Goal: Task Accomplishment & Management: Manage account settings

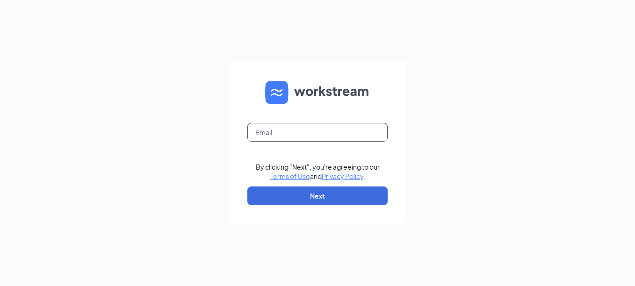
click at [266, 134] on input "text" at bounding box center [317, 132] width 140 height 19
type input "[EMAIL_ADDRESS][DOMAIN_NAME]"
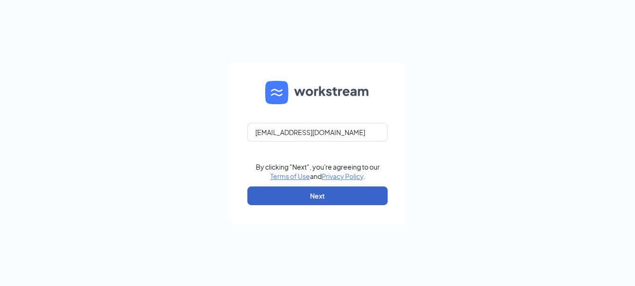
click at [273, 199] on button "Next" at bounding box center [317, 195] width 140 height 19
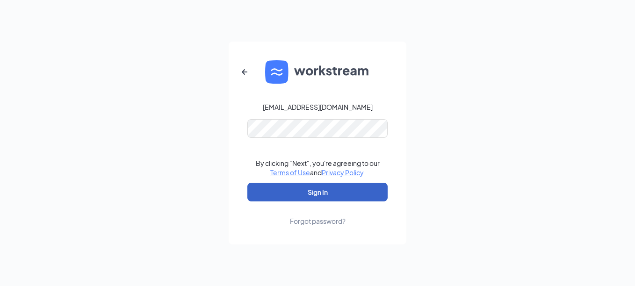
click at [264, 193] on button "Sign In" at bounding box center [317, 192] width 140 height 19
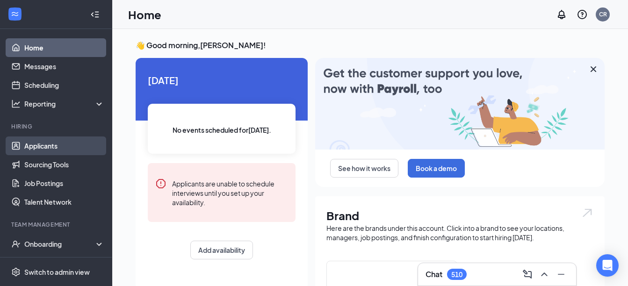
click at [47, 144] on link "Applicants" at bounding box center [64, 145] width 80 height 19
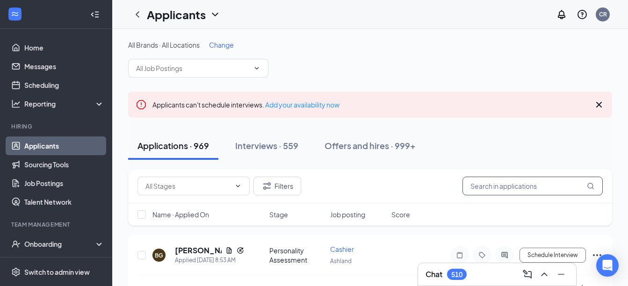
click at [486, 186] on input "text" at bounding box center [532, 186] width 140 height 19
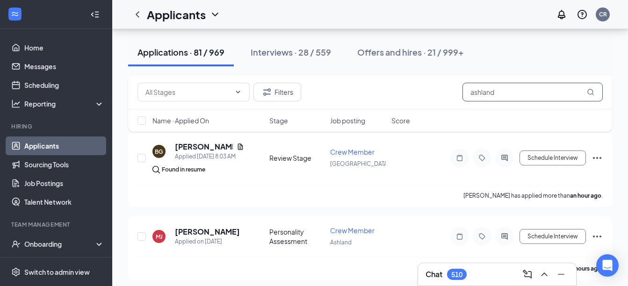
scroll to position [206, 0]
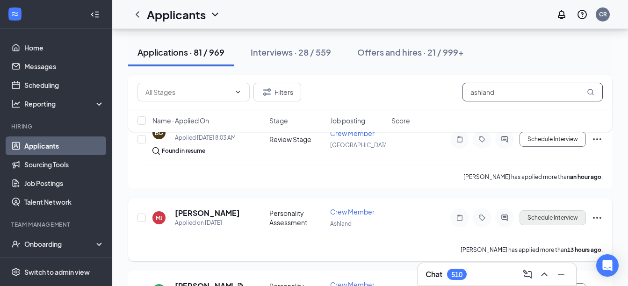
type input "ashland"
click at [540, 220] on button "Schedule Interview" at bounding box center [552, 217] width 66 height 15
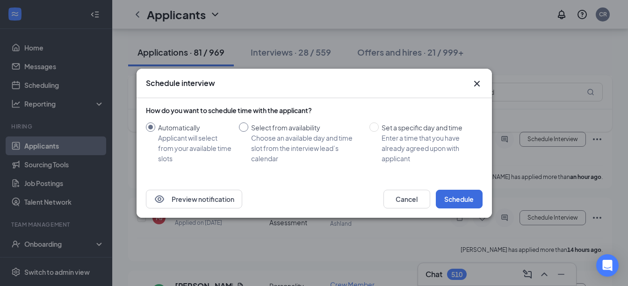
click at [242, 131] on input "Select from availability Choose an available day and time slot from the intervi…" at bounding box center [243, 126] width 9 height 9
radio input "true"
radio input "false"
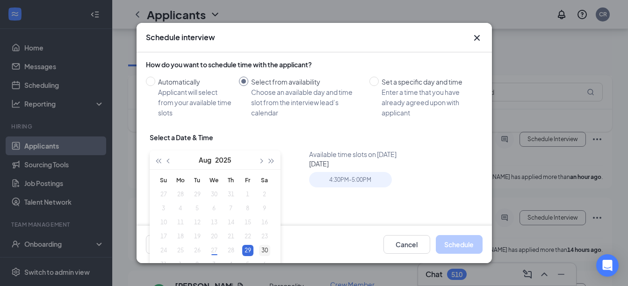
type input "[DATE]"
click at [261, 248] on div "30" at bounding box center [264, 250] width 11 height 11
click at [337, 183] on div "4:00PM - 4:30PM" at bounding box center [350, 179] width 83 height 15
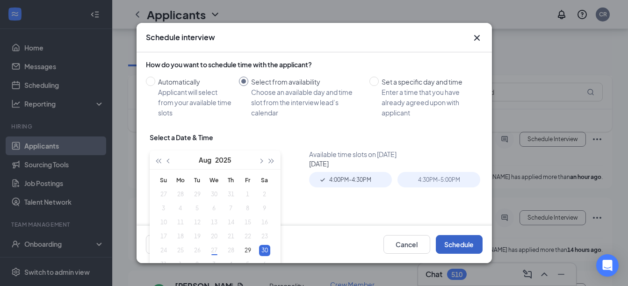
click at [453, 240] on button "Schedule" at bounding box center [459, 244] width 47 height 19
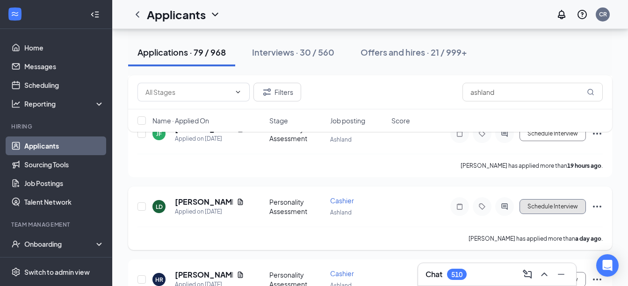
click at [542, 207] on button "Schedule Interview" at bounding box center [552, 206] width 66 height 15
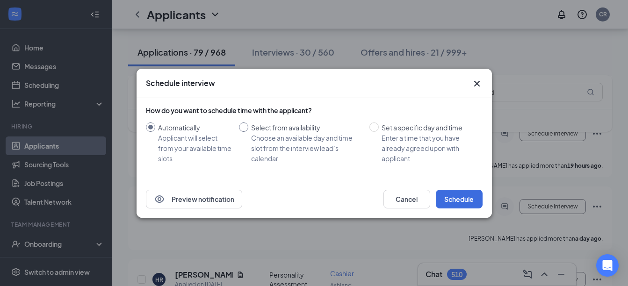
click at [245, 129] on input "Select from availability Choose an available day and time slot from the intervi…" at bounding box center [243, 126] width 9 height 9
radio input "true"
radio input "false"
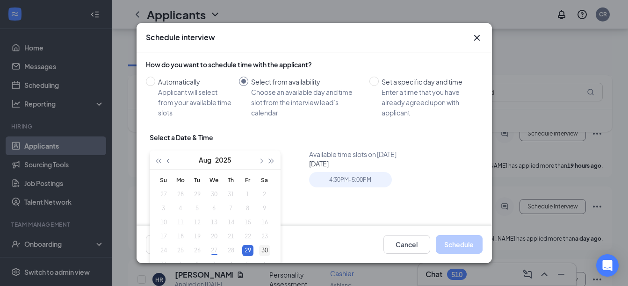
type input "[DATE]"
click at [263, 250] on div "30" at bounding box center [264, 250] width 11 height 11
click at [337, 173] on div "4:30PM - 5:00PM" at bounding box center [350, 179] width 83 height 15
click at [462, 243] on button "Schedule" at bounding box center [459, 244] width 47 height 19
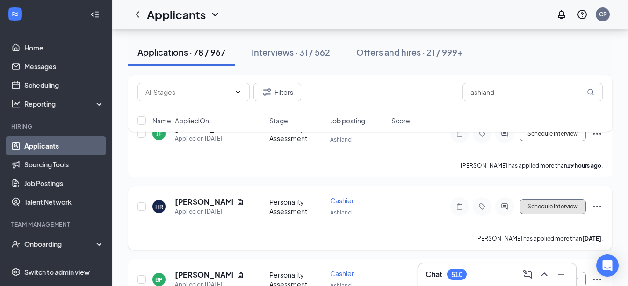
click at [544, 208] on button "Schedule Interview" at bounding box center [552, 206] width 66 height 15
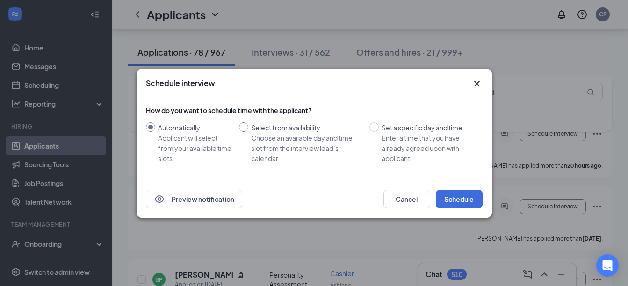
click at [243, 130] on input "Select from availability Choose an available day and time slot from the intervi…" at bounding box center [243, 126] width 9 height 9
radio input "true"
radio input "false"
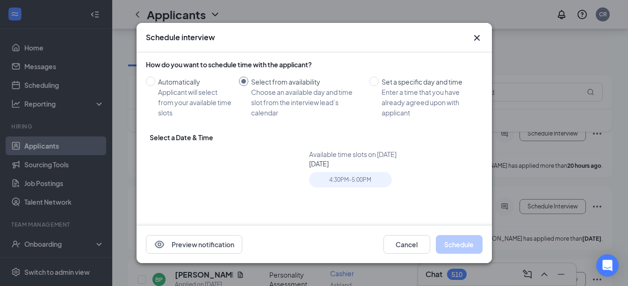
type input "[DATE]"
click at [371, 81] on input "Set a specific day and time Enter a time that you have already agreed upon with…" at bounding box center [373, 81] width 9 height 9
radio input "true"
radio input "false"
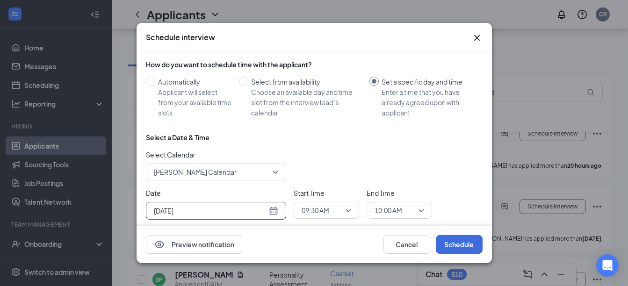
click at [274, 208] on div "[DATE]" at bounding box center [216, 211] width 124 height 10
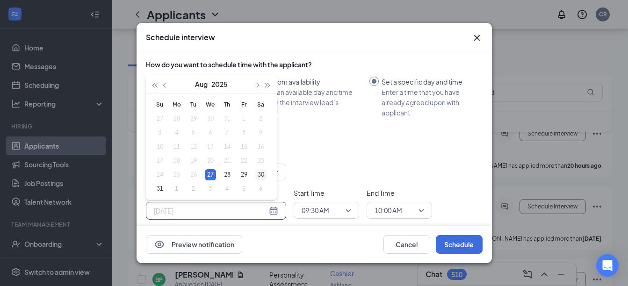
type input "[DATE]"
click at [261, 173] on div "30" at bounding box center [260, 174] width 11 height 11
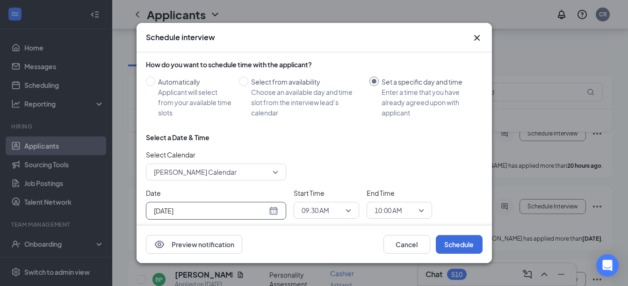
click at [351, 208] on div "09:30 AM" at bounding box center [326, 210] width 65 height 17
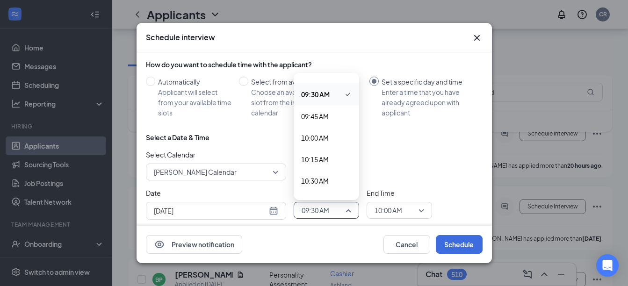
scroll to position [813, 0]
click at [315, 178] on span "10:30 AM" at bounding box center [315, 178] width 28 height 10
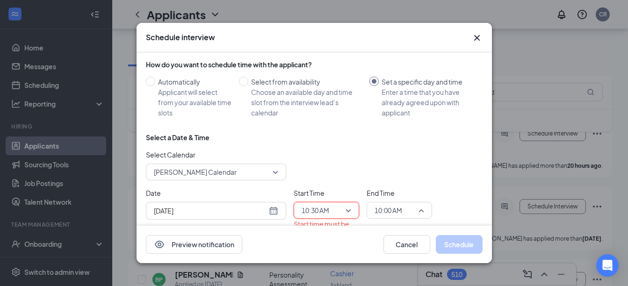
click at [422, 212] on span "10:00 AM" at bounding box center [399, 210] width 50 height 14
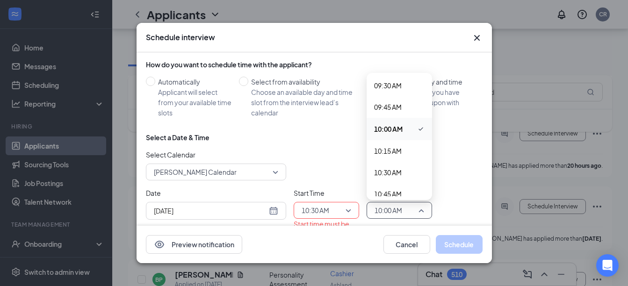
scroll to position [838, 0]
click at [408, 175] on span "10:45 AM" at bounding box center [399, 175] width 50 height 10
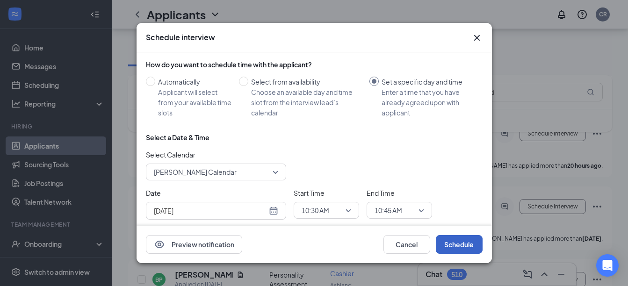
click at [447, 238] on button "Schedule" at bounding box center [459, 244] width 47 height 19
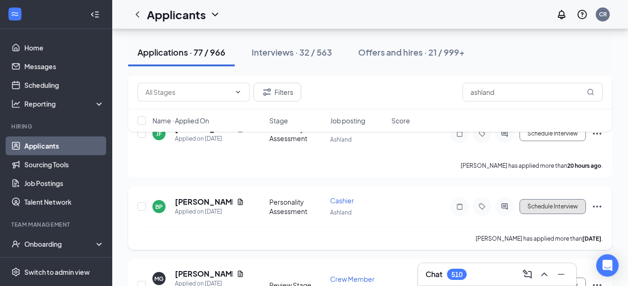
click at [529, 205] on button "Schedule Interview" at bounding box center [552, 206] width 66 height 15
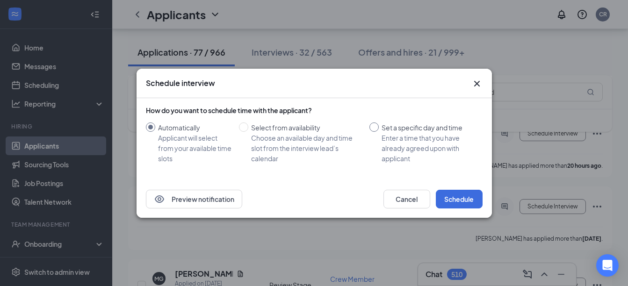
click at [375, 126] on input "Set a specific day and time Enter a time that you have already agreed upon with…" at bounding box center [373, 126] width 9 height 9
radio input "true"
radio input "false"
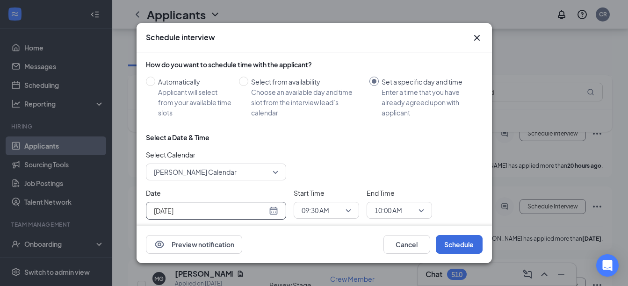
click at [272, 212] on div "[DATE]" at bounding box center [216, 211] width 124 height 10
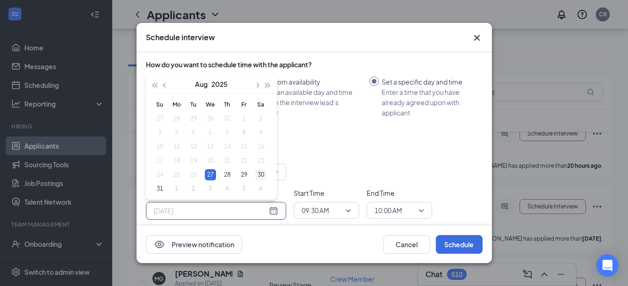
type input "[DATE]"
click at [261, 174] on div "30" at bounding box center [260, 174] width 11 height 11
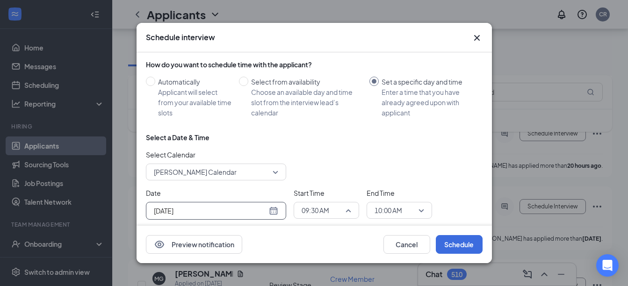
click at [350, 209] on span "09:30 AM" at bounding box center [326, 210] width 50 height 14
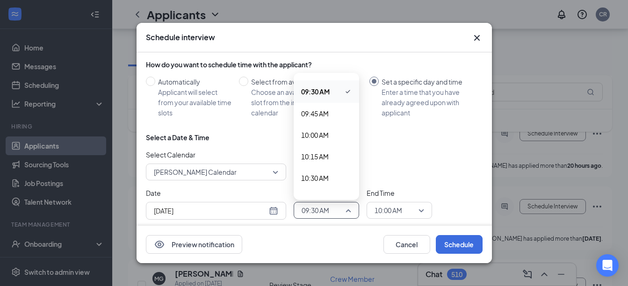
scroll to position [832, 0]
click at [316, 180] on span "10:45 AM" at bounding box center [315, 181] width 28 height 10
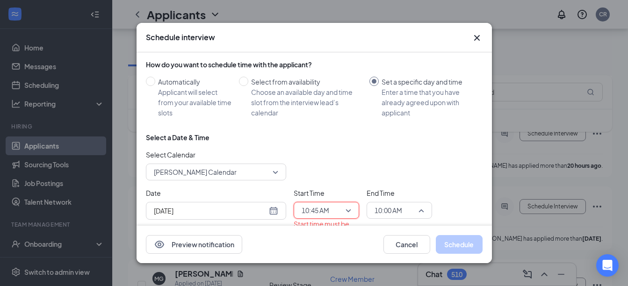
click at [421, 210] on span "10:00 AM" at bounding box center [399, 210] width 50 height 14
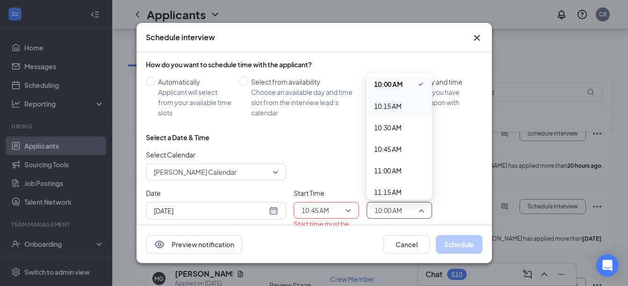
scroll to position [875, 0]
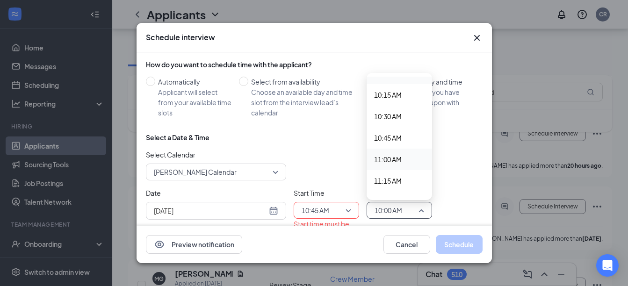
click at [393, 163] on span "11:00 AM" at bounding box center [388, 159] width 28 height 10
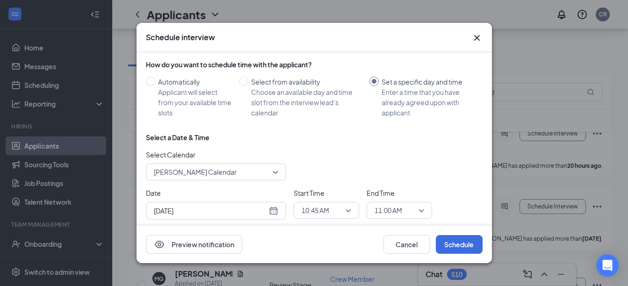
click at [449, 230] on div "Preview notification Cancel Schedule" at bounding box center [313, 244] width 355 height 37
click at [451, 240] on button "Schedule" at bounding box center [459, 244] width 47 height 19
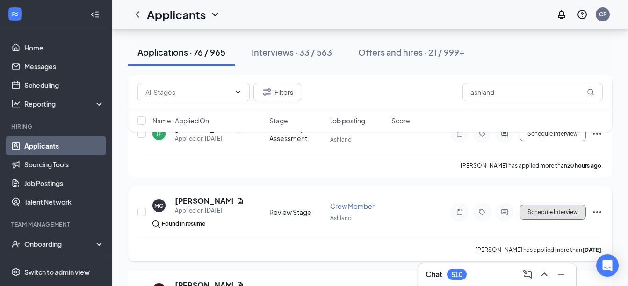
click at [544, 211] on button "Schedule Interview" at bounding box center [552, 212] width 66 height 15
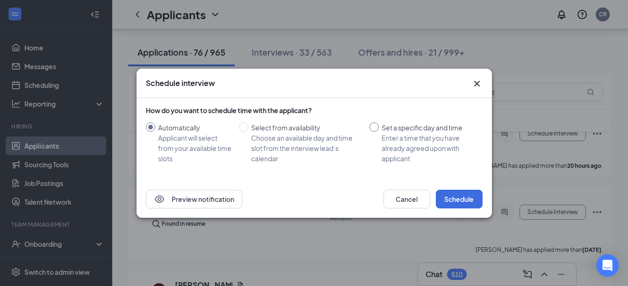
click at [376, 123] on input "Set a specific day and time Enter a time that you have already agreed upon with…" at bounding box center [373, 126] width 9 height 9
radio input "true"
radio input "false"
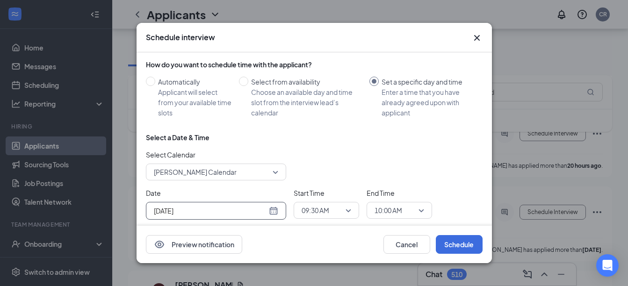
click at [272, 208] on div "[DATE]" at bounding box center [216, 211] width 124 height 10
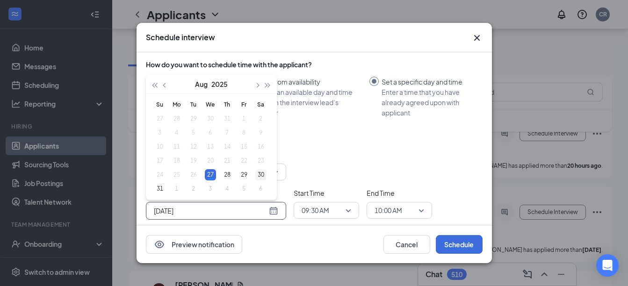
type input "[DATE]"
click at [260, 172] on div "30" at bounding box center [260, 174] width 11 height 11
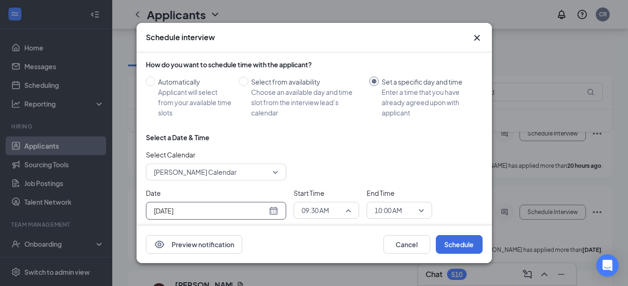
click at [350, 209] on span "09:30 AM" at bounding box center [326, 210] width 50 height 14
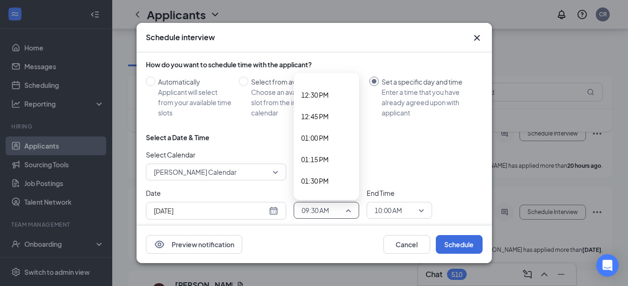
scroll to position [1138, 0]
click at [355, 77] on div "12:00 AM 12:15 AM 12:30 AM 12:45 AM 01:00 AM 01:15 AM 01:30 AM 01:45 AM 02:00 A…" at bounding box center [326, 137] width 65 height 120
drag, startPoint x: 355, startPoint y: 76, endPoint x: 355, endPoint y: 82, distance: 6.1
click at [355, 82] on div "12:00 AM 12:15 AM 12:30 AM 12:45 AM 01:00 AM 01:15 AM 01:30 AM 01:45 AM 02:00 A…" at bounding box center [326, 137] width 65 height 120
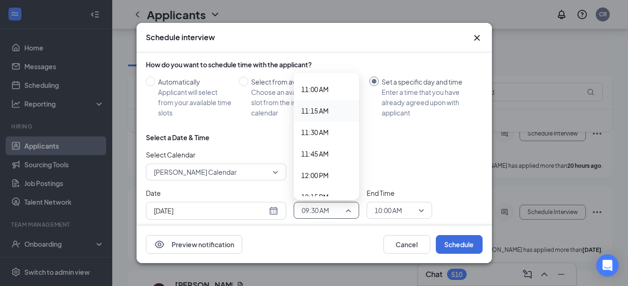
scroll to position [926, 0]
click at [322, 107] on span "11:00 AM" at bounding box center [315, 108] width 28 height 10
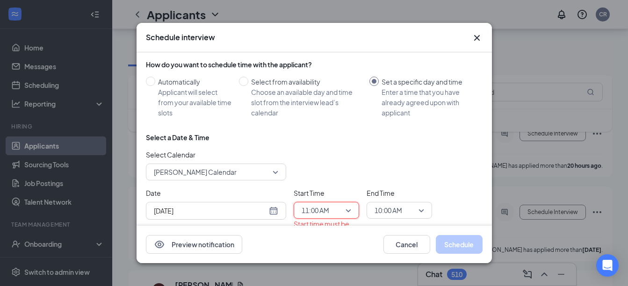
click at [419, 211] on span "10:00 AM" at bounding box center [399, 210] width 50 height 14
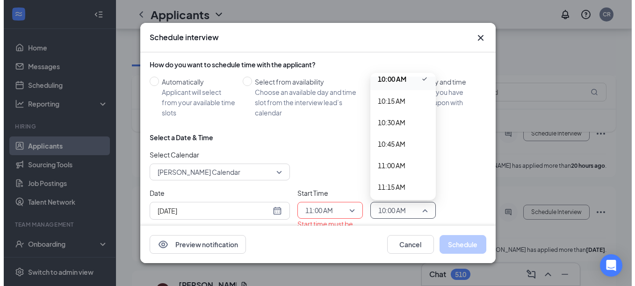
scroll to position [875, 0]
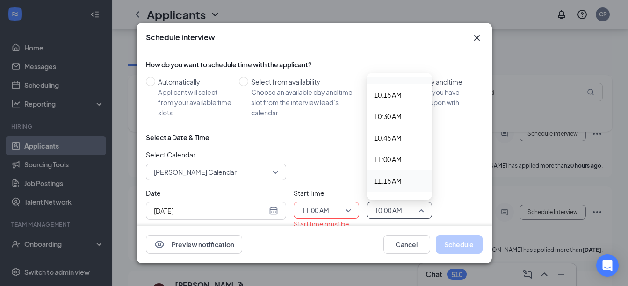
click at [396, 181] on span "11:15 AM" at bounding box center [388, 181] width 28 height 10
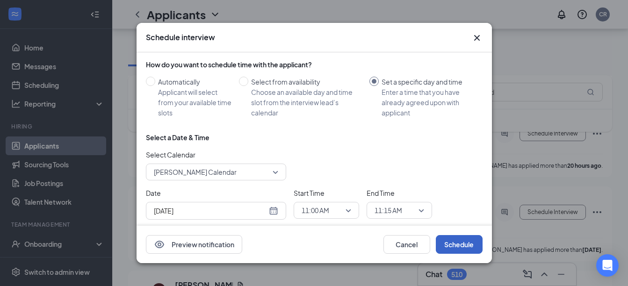
click at [457, 241] on button "Schedule" at bounding box center [459, 244] width 47 height 19
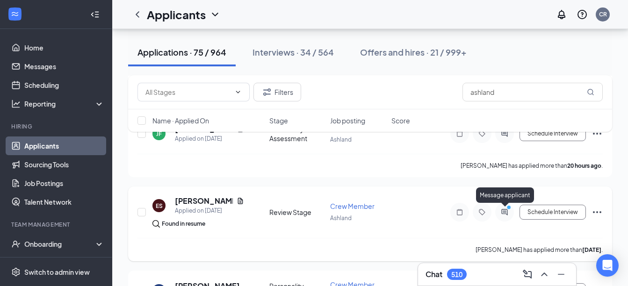
click at [504, 210] on icon "PrimaryDot" at bounding box center [509, 208] width 11 height 7
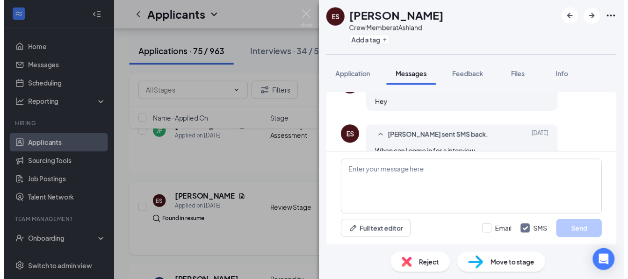
scroll to position [361, 0]
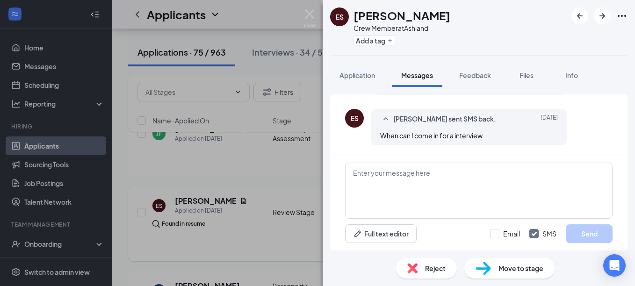
click at [253, 155] on div "ES [PERSON_NAME] Crew Member at [GEOGRAPHIC_DATA] Add a tag Application Message…" at bounding box center [317, 143] width 635 height 286
click at [279, 167] on div "ES [PERSON_NAME] Crew Member at [GEOGRAPHIC_DATA] Add a tag Application Message…" at bounding box center [317, 143] width 635 height 286
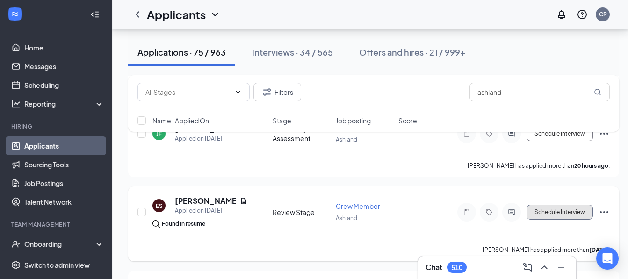
click at [537, 213] on button "Schedule Interview" at bounding box center [559, 212] width 66 height 15
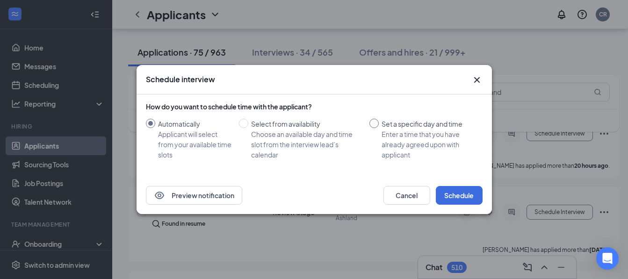
click at [373, 123] on input "Set a specific day and time Enter a time that you have already agreed upon with…" at bounding box center [373, 123] width 9 height 9
radio input "true"
radio input "false"
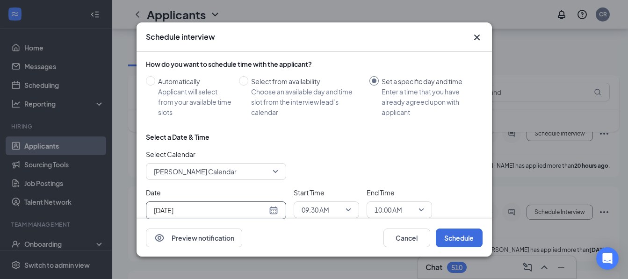
click at [273, 208] on div "[DATE]" at bounding box center [216, 210] width 124 height 10
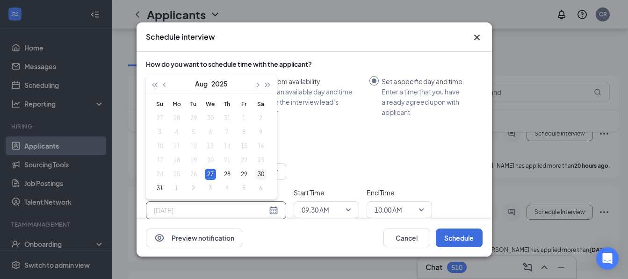
type input "[DATE]"
click at [261, 169] on div "30" at bounding box center [260, 174] width 11 height 11
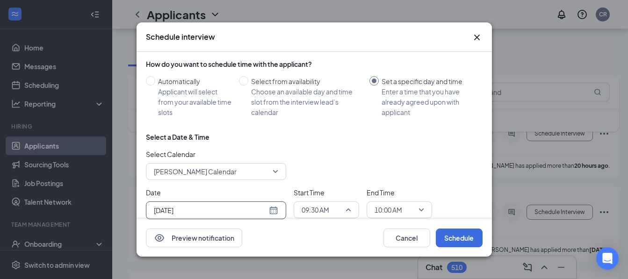
click at [345, 207] on span "09:30 AM" at bounding box center [326, 210] width 50 height 14
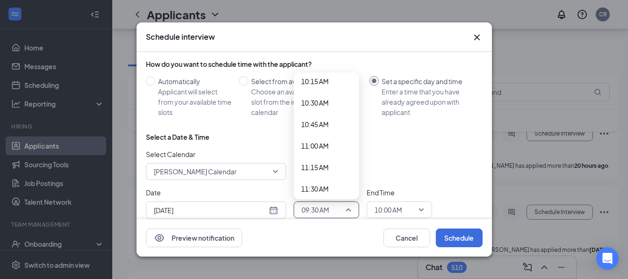
scroll to position [907, 0]
click at [319, 147] on span "11:15 AM" at bounding box center [315, 148] width 28 height 10
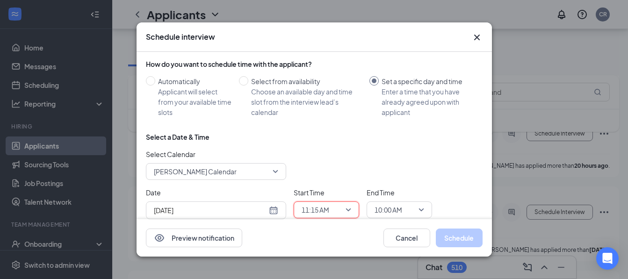
click at [421, 210] on span "10:00 AM" at bounding box center [399, 210] width 50 height 14
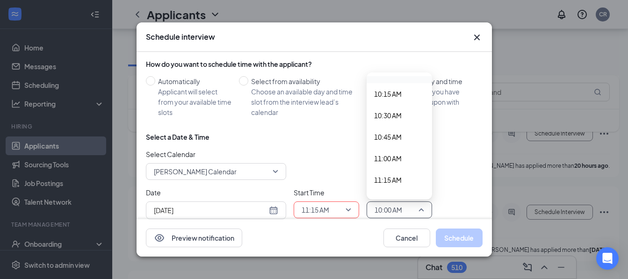
scroll to position [894, 0]
click at [408, 180] on span "11:30 AM" at bounding box center [399, 183] width 50 height 10
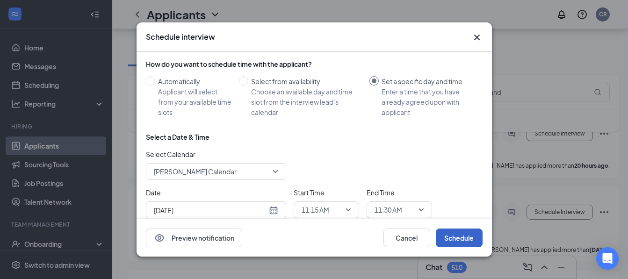
click at [443, 241] on button "Schedule" at bounding box center [459, 238] width 47 height 19
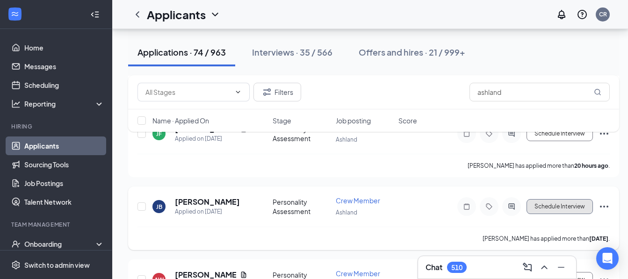
click at [545, 210] on button "Schedule Interview" at bounding box center [559, 206] width 66 height 15
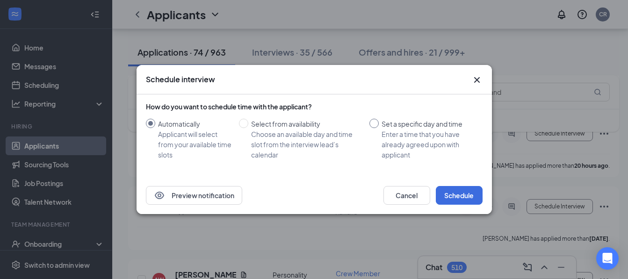
click at [374, 126] on input "Set a specific day and time Enter a time that you have already agreed upon with…" at bounding box center [373, 123] width 9 height 9
radio input "true"
radio input "false"
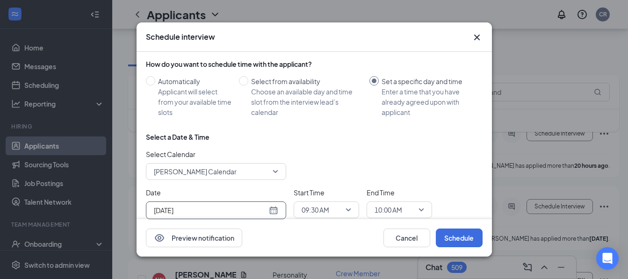
click at [277, 209] on div "[DATE]" at bounding box center [216, 210] width 124 height 10
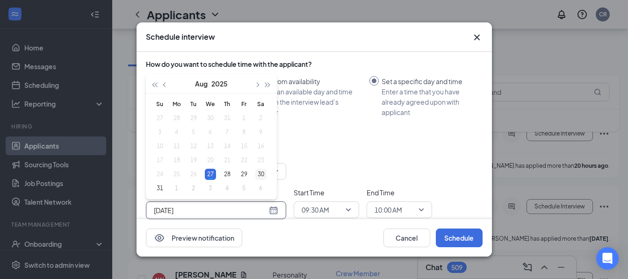
type input "[DATE]"
click at [262, 169] on div "30" at bounding box center [260, 174] width 11 height 11
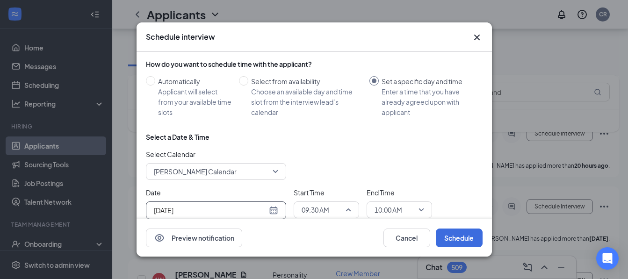
click at [349, 207] on span "09:30 AM" at bounding box center [326, 210] width 50 height 14
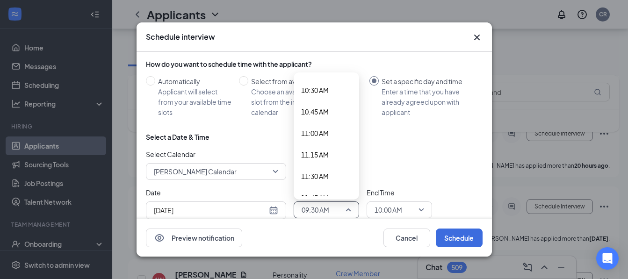
scroll to position [907, 0]
click at [323, 165] on span "11:30 AM" at bounding box center [315, 170] width 28 height 10
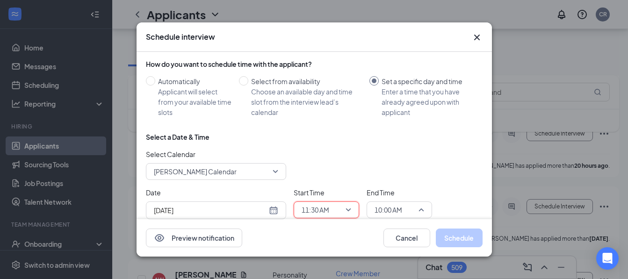
click at [421, 206] on span "10:00 AM" at bounding box center [399, 210] width 50 height 14
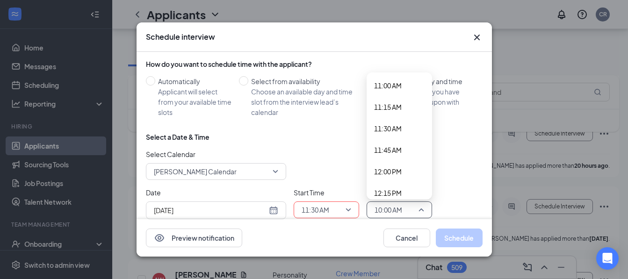
scroll to position [950, 0]
click at [397, 144] on span "11:45 AM" at bounding box center [388, 148] width 28 height 10
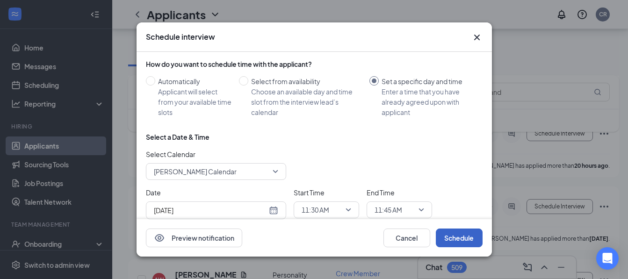
click at [451, 235] on button "Schedule" at bounding box center [459, 238] width 47 height 19
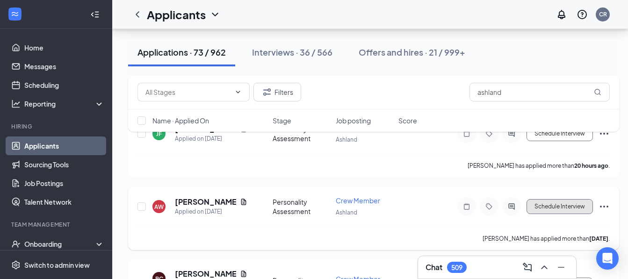
click at [546, 207] on button "Schedule Interview" at bounding box center [559, 206] width 66 height 15
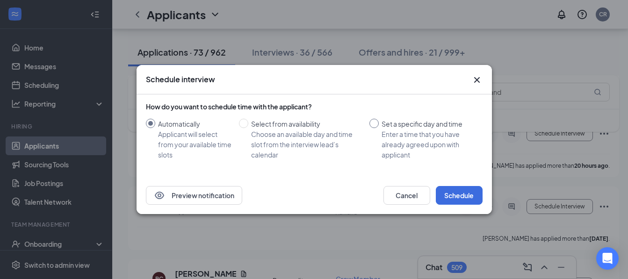
click at [373, 123] on input "Set a specific day and time Enter a time that you have already agreed upon with…" at bounding box center [373, 123] width 9 height 9
radio input "true"
radio input "false"
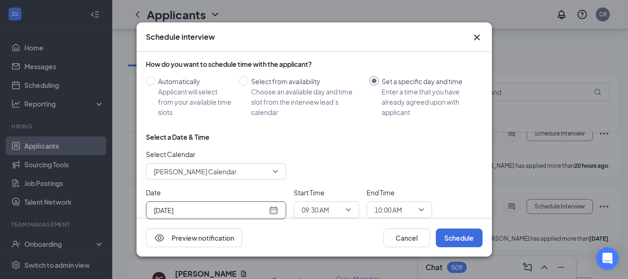
click at [276, 205] on div "[DATE]" at bounding box center [216, 210] width 124 height 10
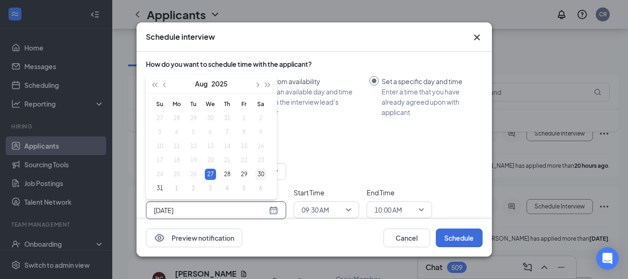
type input "[DATE]"
click at [260, 171] on div "30" at bounding box center [260, 174] width 11 height 11
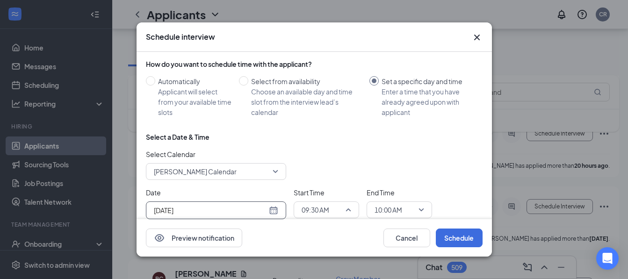
click at [349, 210] on span "09:30 AM" at bounding box center [326, 210] width 50 height 14
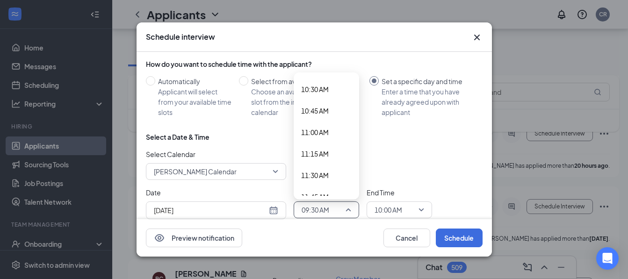
scroll to position [907, 0]
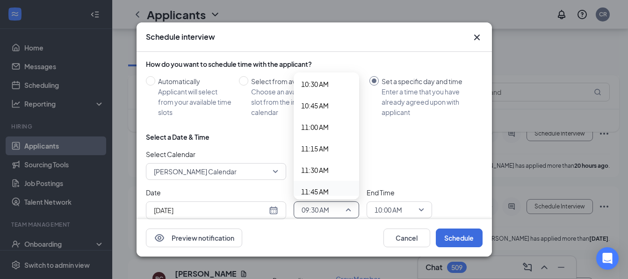
click at [333, 186] on span "11:45 AM" at bounding box center [326, 191] width 50 height 10
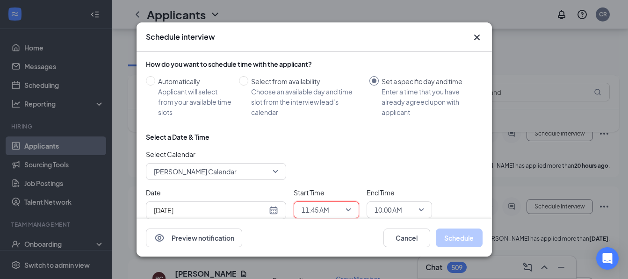
click at [420, 208] on span "10:00 AM" at bounding box center [399, 210] width 50 height 14
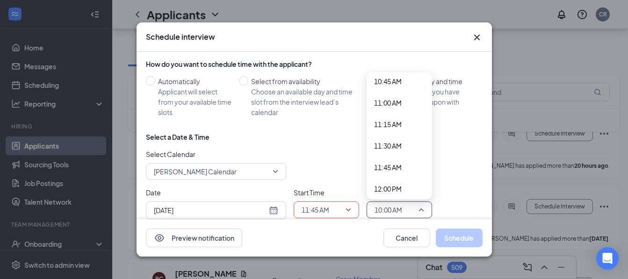
scroll to position [950, 0]
click at [400, 165] on span "12:00 PM" at bounding box center [388, 170] width 28 height 10
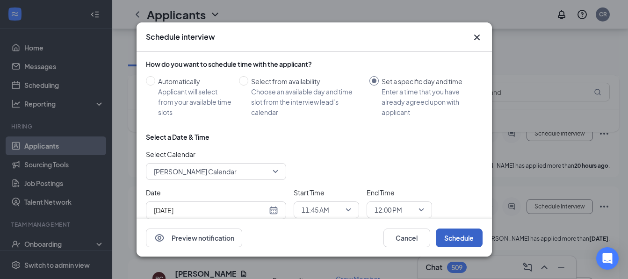
click at [447, 241] on button "Schedule" at bounding box center [459, 238] width 47 height 19
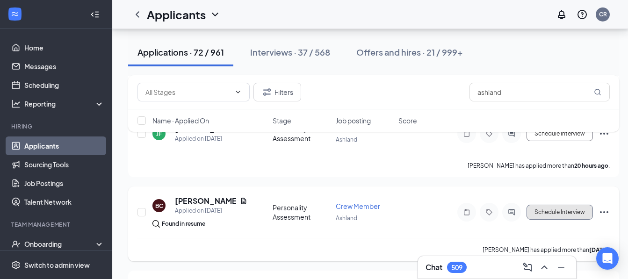
click at [546, 216] on button "Schedule Interview" at bounding box center [559, 212] width 66 height 15
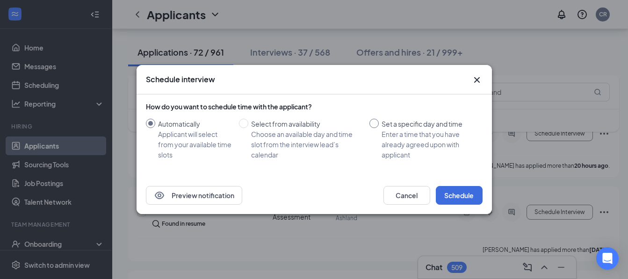
click at [373, 124] on input "Set a specific day and time Enter a time that you have already agreed upon with…" at bounding box center [373, 123] width 9 height 9
radio input "true"
radio input "false"
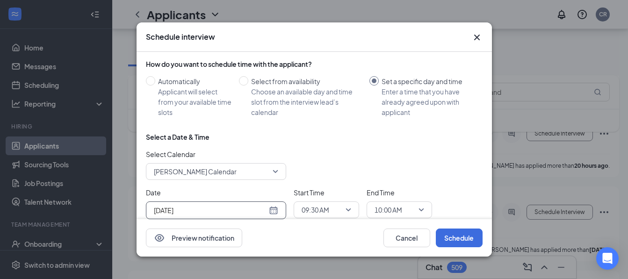
click at [275, 206] on div "[DATE]" at bounding box center [216, 210] width 124 height 10
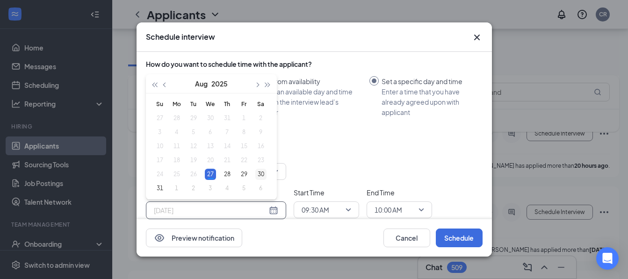
type input "[DATE]"
click at [261, 169] on div "30" at bounding box center [260, 174] width 11 height 11
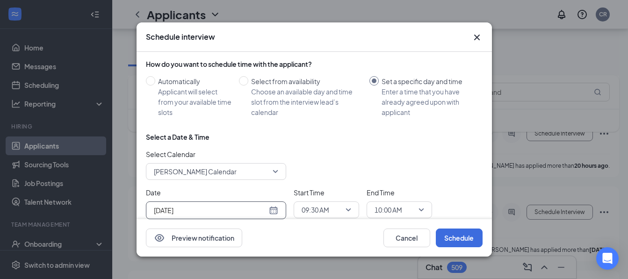
click at [349, 211] on span "09:30 AM" at bounding box center [326, 210] width 50 height 14
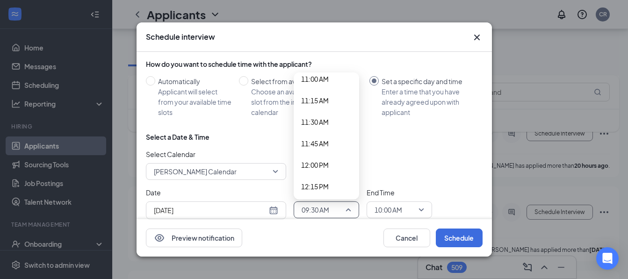
scroll to position [963, 0]
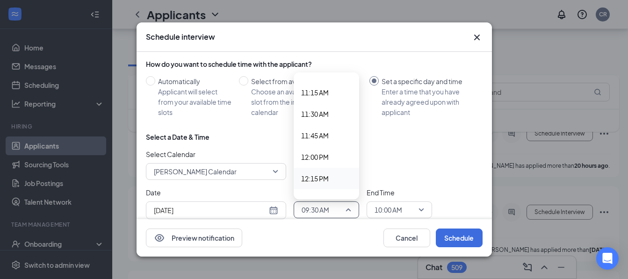
click at [326, 173] on span "12:15 PM" at bounding box center [315, 178] width 28 height 10
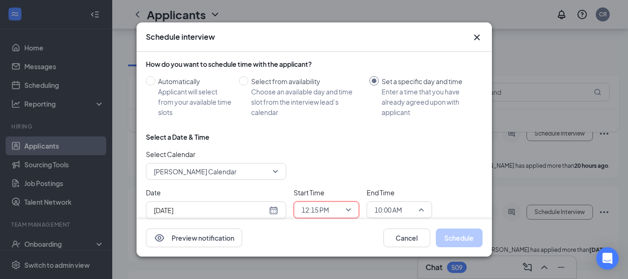
click at [416, 208] on span "10:00 AM" at bounding box center [399, 210] width 50 height 14
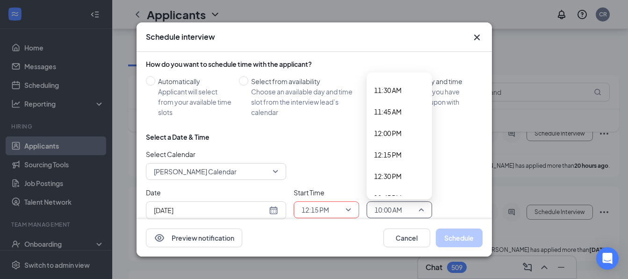
scroll to position [987, 0]
click at [397, 172] on span "12:30 PM" at bounding box center [388, 176] width 28 height 10
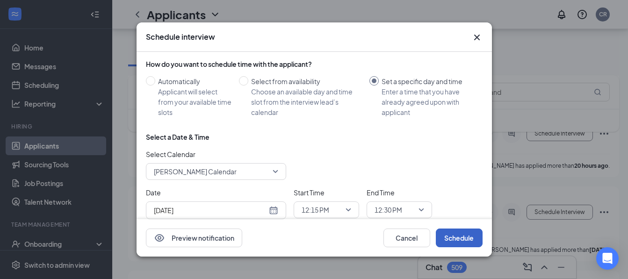
click at [448, 237] on button "Schedule" at bounding box center [459, 238] width 47 height 19
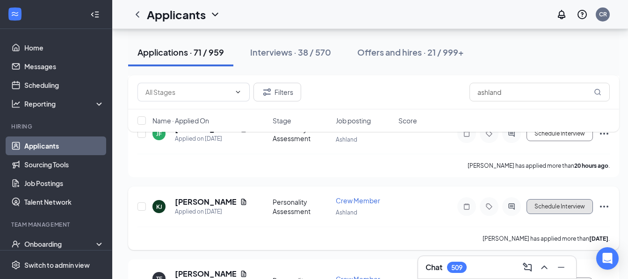
click at [564, 207] on button "Schedule Interview" at bounding box center [559, 206] width 66 height 15
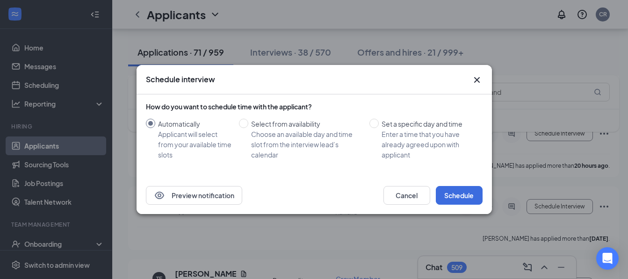
click at [474, 76] on icon "Cross" at bounding box center [476, 79] width 11 height 11
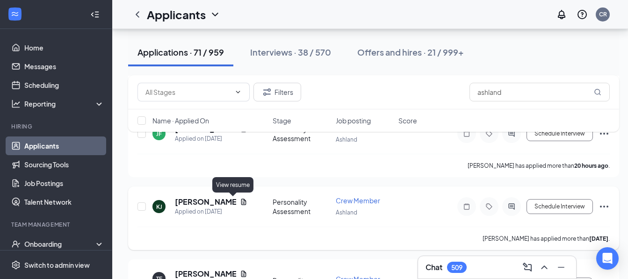
click at [240, 201] on icon "Document" at bounding box center [243, 201] width 7 height 7
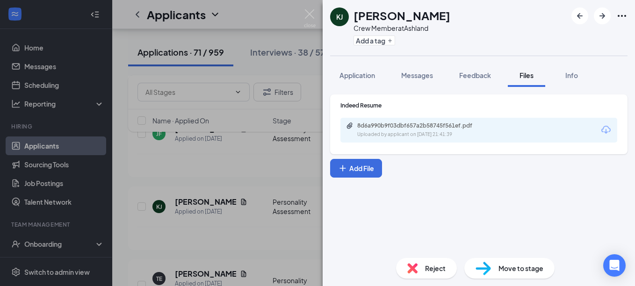
click at [608, 129] on icon "Download" at bounding box center [605, 129] width 11 height 11
click at [237, 179] on div "[PERSON_NAME] [PERSON_NAME] Crew Member at [GEOGRAPHIC_DATA] Add a tag Applicat…" at bounding box center [317, 143] width 635 height 286
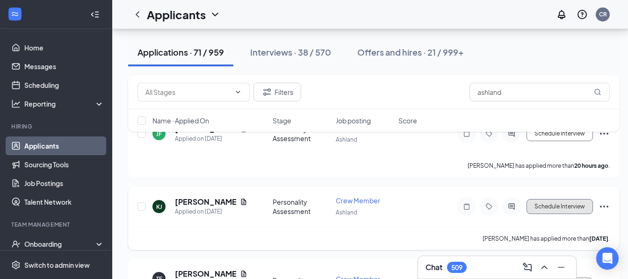
click at [567, 206] on button "Schedule Interview" at bounding box center [559, 206] width 66 height 15
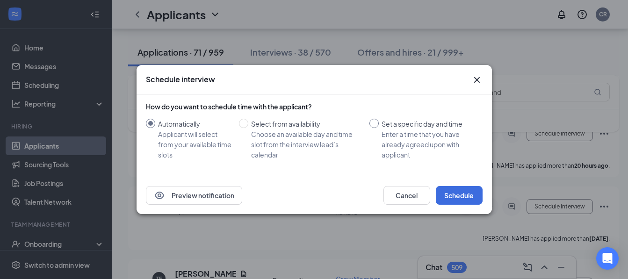
click at [373, 122] on input "Set a specific day and time Enter a time that you have already agreed upon with…" at bounding box center [373, 123] width 9 height 9
radio input "true"
radio input "false"
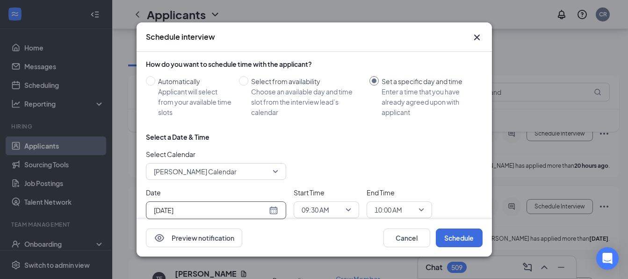
click at [270, 207] on div "[DATE]" at bounding box center [216, 210] width 124 height 10
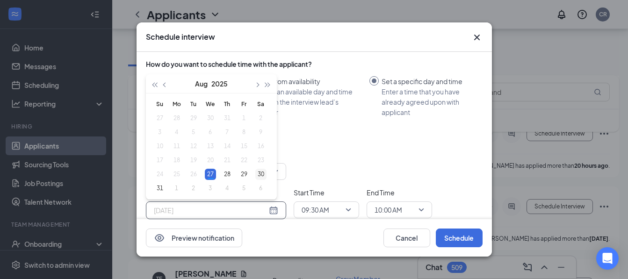
type input "[DATE]"
click at [259, 169] on div "30" at bounding box center [260, 174] width 11 height 11
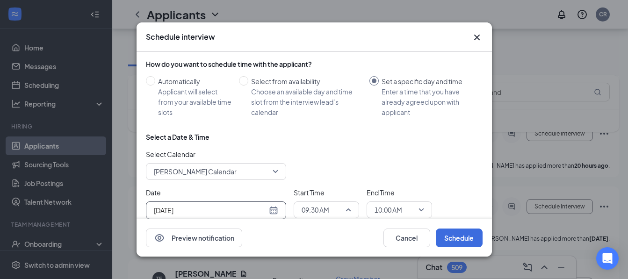
click at [350, 203] on span "09:30 AM" at bounding box center [326, 210] width 50 height 14
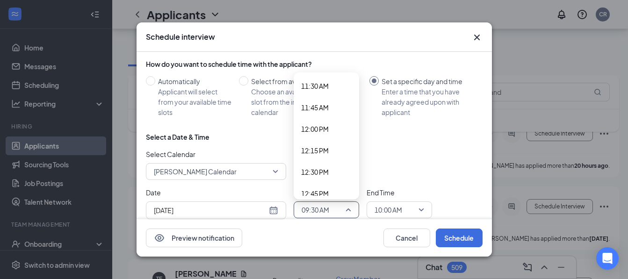
scroll to position [1000, 0]
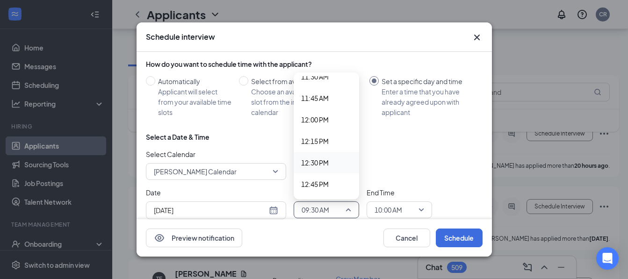
click at [327, 158] on span "12:30 PM" at bounding box center [315, 163] width 28 height 10
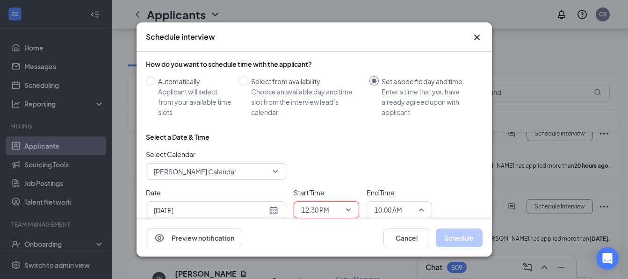
click at [421, 206] on span "10:00 AM" at bounding box center [399, 210] width 50 height 14
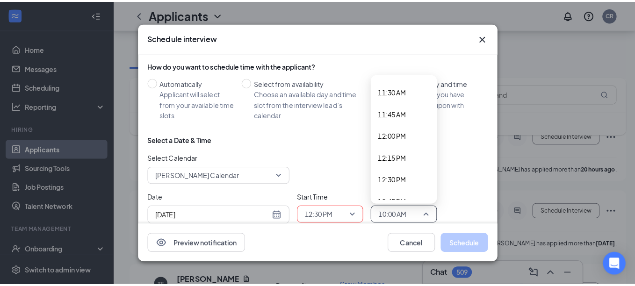
scroll to position [1006, 0]
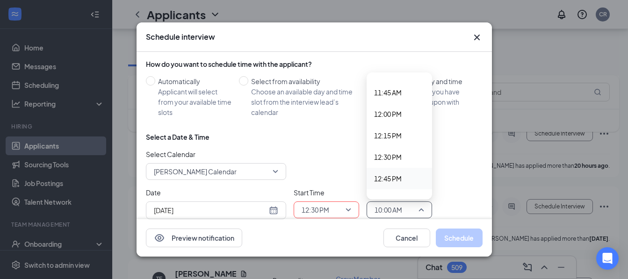
click at [387, 173] on span "12:45 PM" at bounding box center [388, 178] width 28 height 10
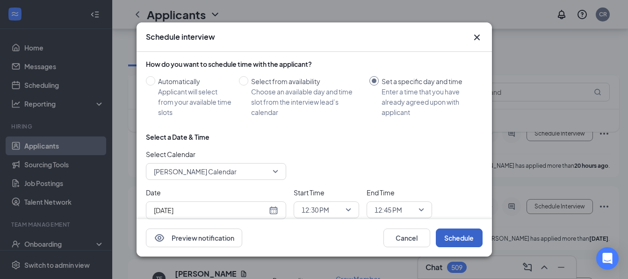
click at [460, 241] on button "Schedule" at bounding box center [459, 238] width 47 height 19
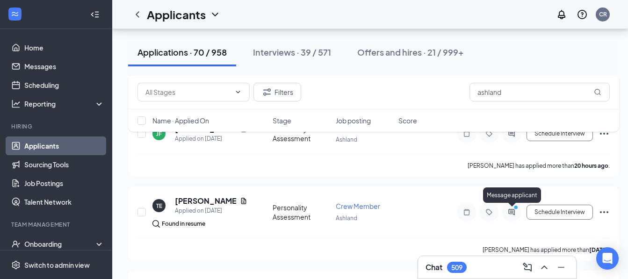
click at [510, 210] on icon "ActiveChat" at bounding box center [511, 211] width 11 height 7
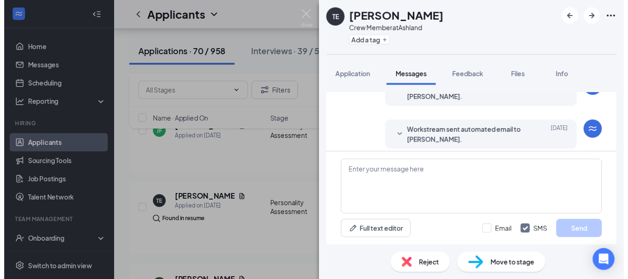
scroll to position [193, 0]
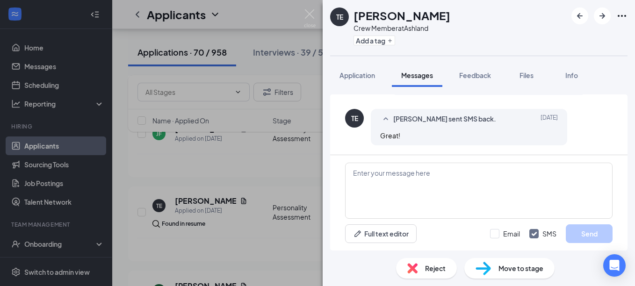
click at [256, 169] on div "TE [PERSON_NAME] Crew Member at [GEOGRAPHIC_DATA] Add a tag Application Message…" at bounding box center [317, 143] width 635 height 286
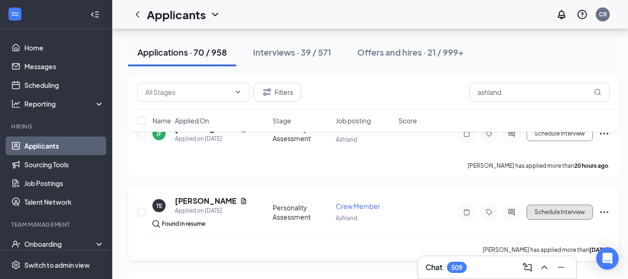
click at [541, 211] on button "Schedule Interview" at bounding box center [559, 212] width 66 height 15
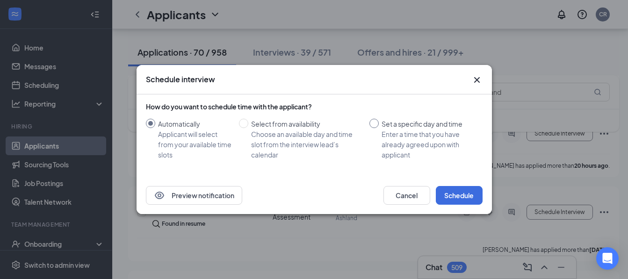
click at [376, 122] on input "Set a specific day and time Enter a time that you have already agreed upon with…" at bounding box center [373, 123] width 9 height 9
radio input "true"
radio input "false"
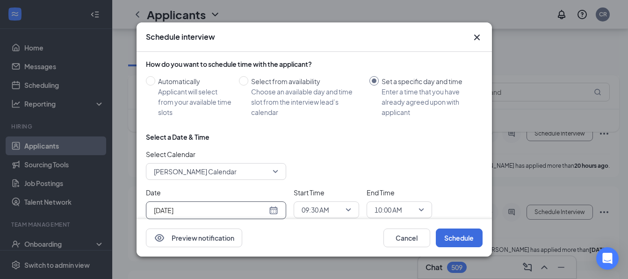
click at [271, 207] on div "[DATE]" at bounding box center [216, 210] width 124 height 10
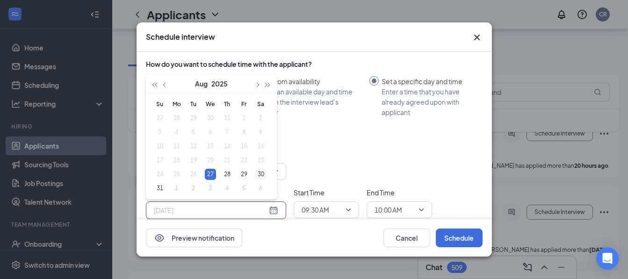
type input "[DATE]"
click at [261, 170] on div "30" at bounding box center [260, 174] width 11 height 11
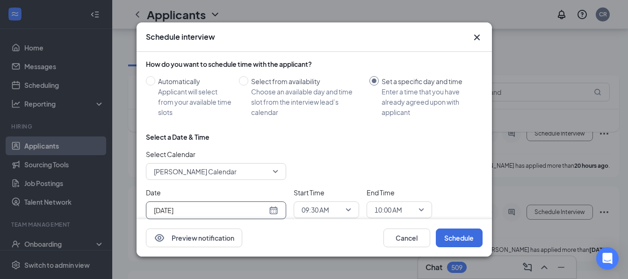
click at [346, 205] on span "09:30 AM" at bounding box center [326, 210] width 50 height 14
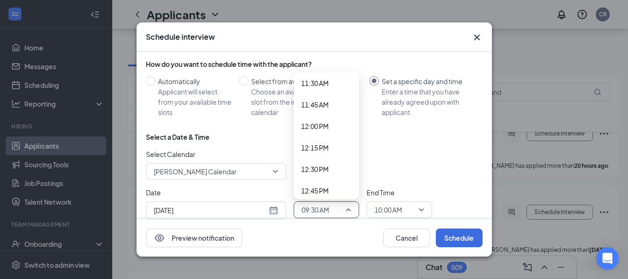
scroll to position [1000, 0]
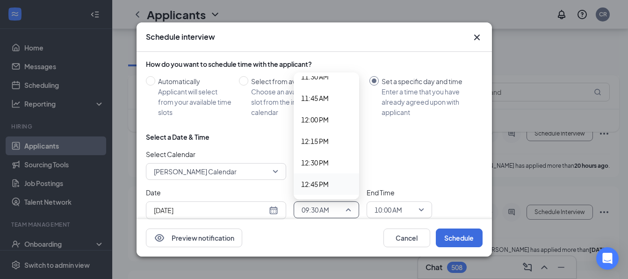
click at [336, 175] on div "12:45 PM" at bounding box center [326, 183] width 65 height 21
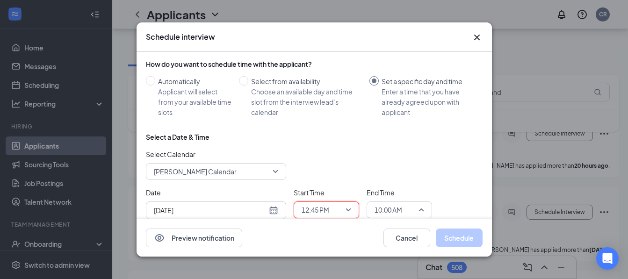
click at [423, 204] on span "10:00 AM" at bounding box center [399, 210] width 50 height 14
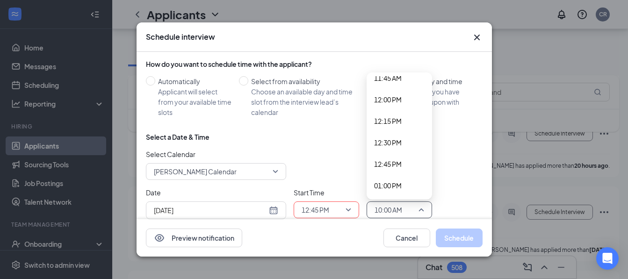
scroll to position [1024, 0]
click at [394, 176] on span "01:00 PM" at bounding box center [388, 181] width 28 height 10
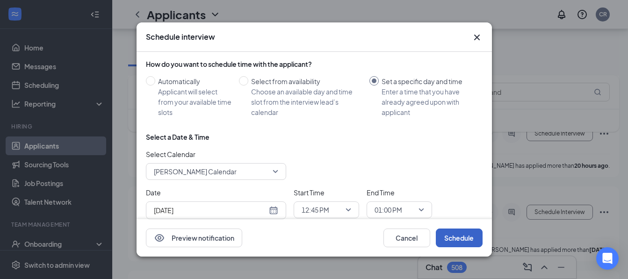
click at [448, 240] on button "Schedule" at bounding box center [459, 238] width 47 height 19
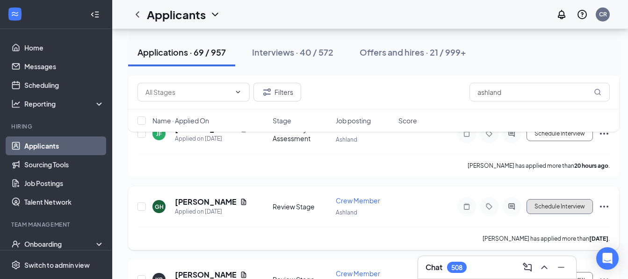
click at [553, 202] on button "Schedule Interview" at bounding box center [559, 206] width 66 height 15
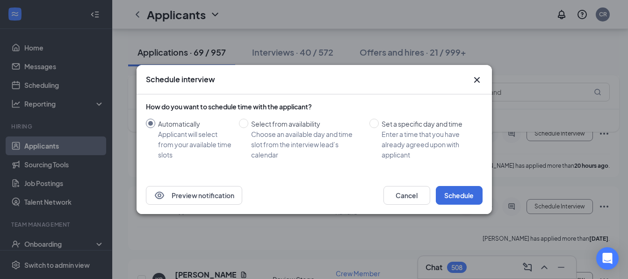
click at [476, 79] on icon "Cross" at bounding box center [476, 80] width 6 height 6
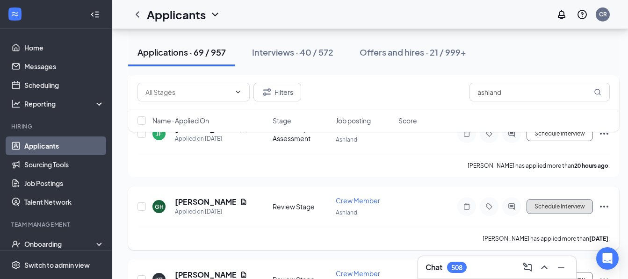
click at [558, 211] on button "Schedule Interview" at bounding box center [559, 206] width 66 height 15
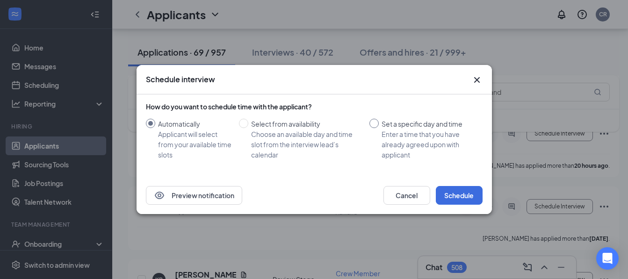
click at [377, 122] on input "Set a specific day and time Enter a time that you have already agreed upon with…" at bounding box center [373, 123] width 9 height 9
radio input "true"
radio input "false"
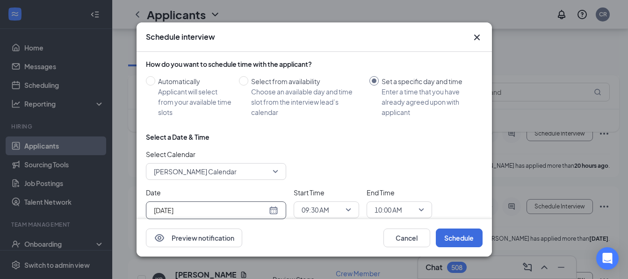
click at [271, 209] on div "[DATE]" at bounding box center [216, 210] width 124 height 10
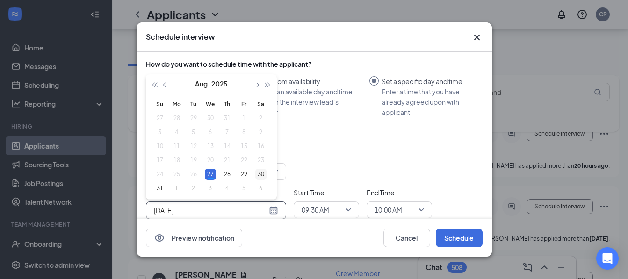
type input "[DATE]"
click at [261, 171] on div "30" at bounding box center [260, 174] width 11 height 11
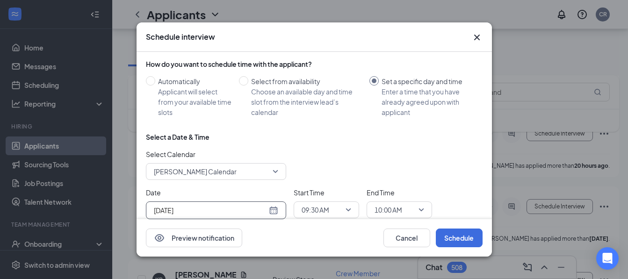
click at [351, 206] on div "09:30 AM" at bounding box center [326, 209] width 65 height 17
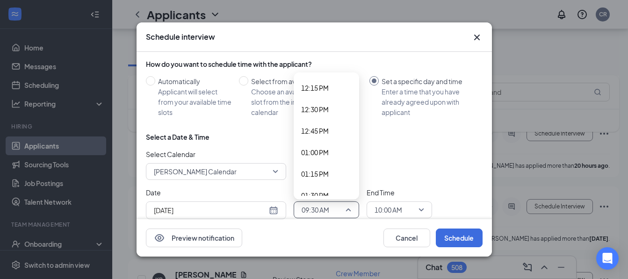
scroll to position [1062, 0]
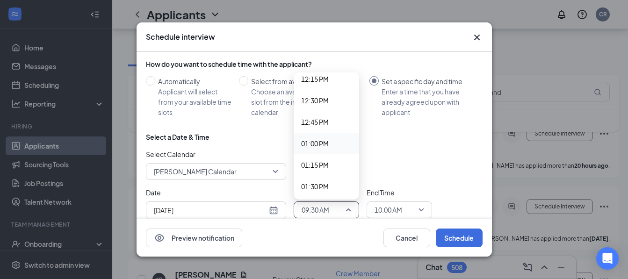
click at [319, 139] on span "01:00 PM" at bounding box center [315, 143] width 28 height 10
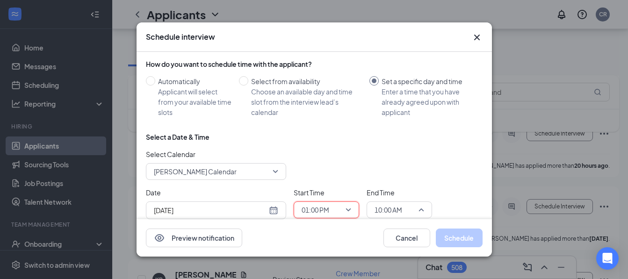
click at [419, 207] on span "10:00 AM" at bounding box center [399, 210] width 50 height 14
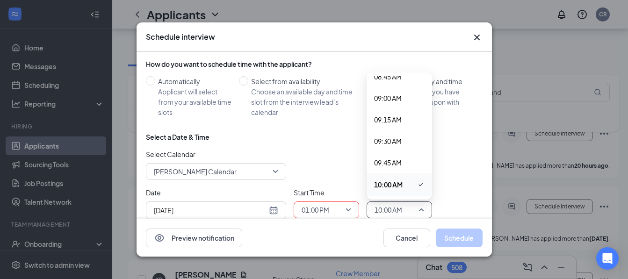
click at [419, 207] on span "10:00 AM" at bounding box center [399, 210] width 50 height 14
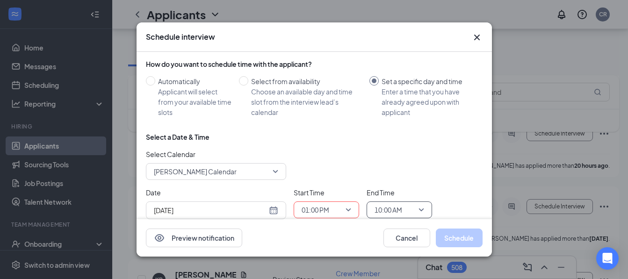
click at [419, 207] on span "10:00 AM" at bounding box center [399, 210] width 50 height 14
click at [421, 204] on span "10:00 AM" at bounding box center [399, 210] width 50 height 14
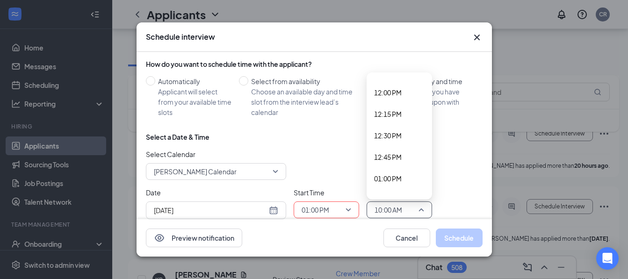
scroll to position [1043, 0]
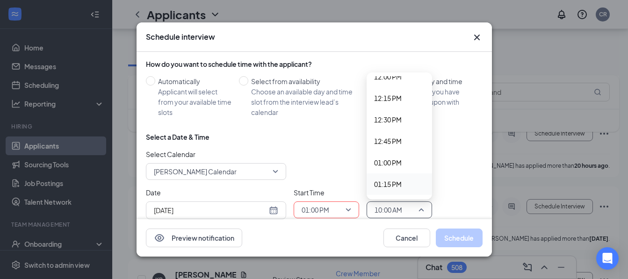
click at [400, 179] on span "01:15 PM" at bounding box center [388, 184] width 28 height 10
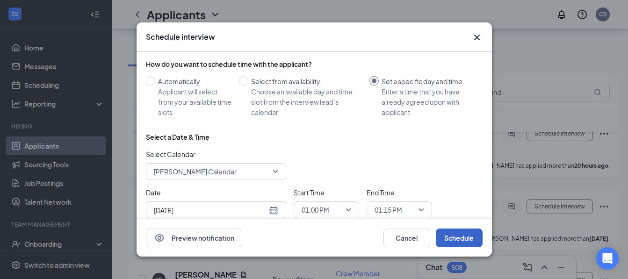
click at [451, 235] on button "Schedule" at bounding box center [459, 238] width 47 height 19
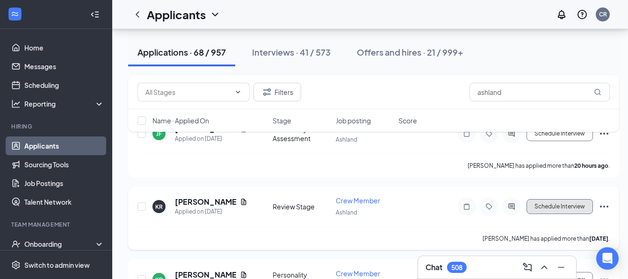
click at [555, 210] on button "Schedule Interview" at bounding box center [559, 206] width 66 height 15
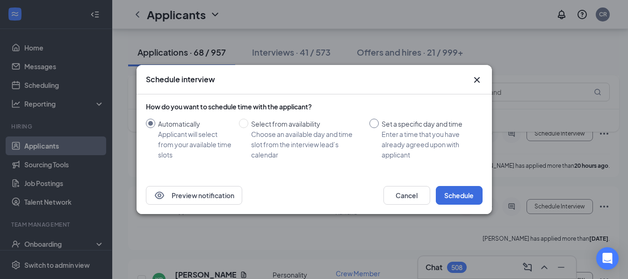
click at [375, 122] on input "Set a specific day and time Enter a time that you have already agreed upon with…" at bounding box center [373, 123] width 9 height 9
radio input "true"
radio input "false"
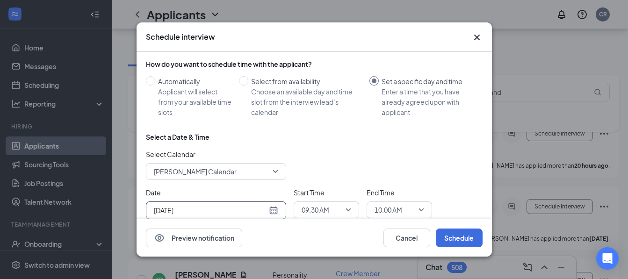
click at [274, 206] on div "[DATE]" at bounding box center [216, 210] width 124 height 10
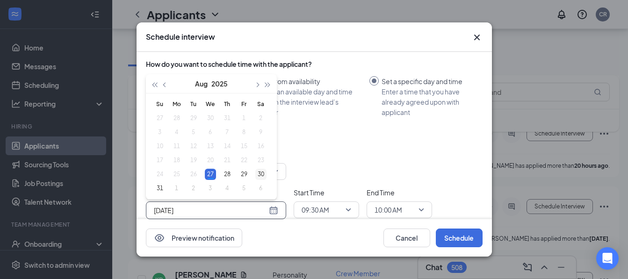
type input "[DATE]"
click at [259, 170] on div "30" at bounding box center [260, 174] width 11 height 11
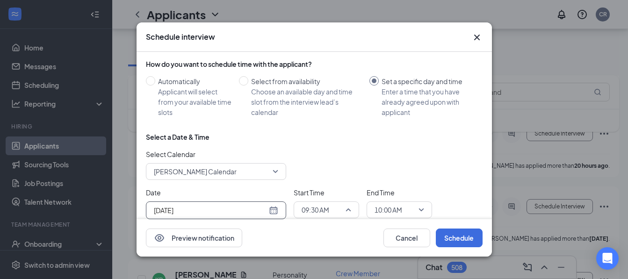
click at [343, 205] on span "09:30 AM" at bounding box center [326, 210] width 50 height 14
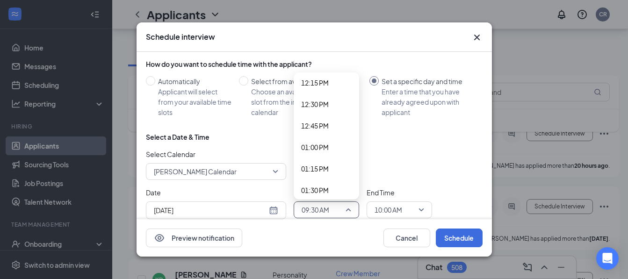
scroll to position [1062, 0]
click at [323, 160] on span "01:15 PM" at bounding box center [315, 165] width 28 height 10
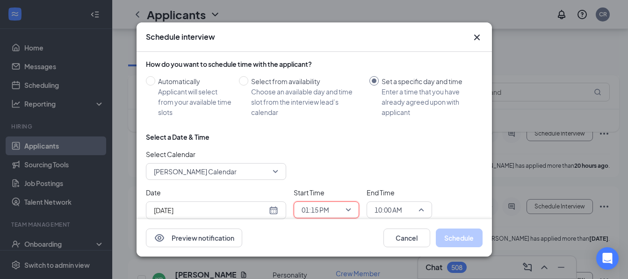
click at [422, 205] on span "10:00 AM" at bounding box center [399, 210] width 50 height 14
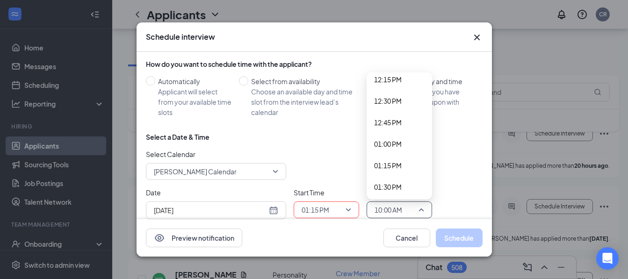
scroll to position [1081, 0]
click at [396, 163] on span "01:30 PM" at bounding box center [388, 168] width 28 height 10
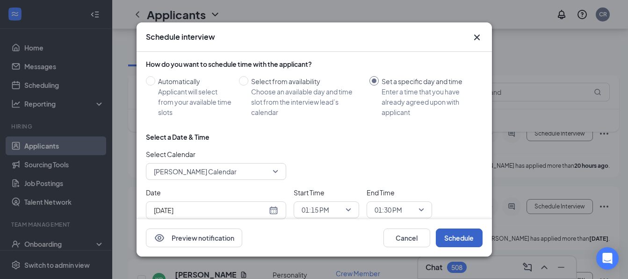
click at [451, 237] on button "Schedule" at bounding box center [459, 238] width 47 height 19
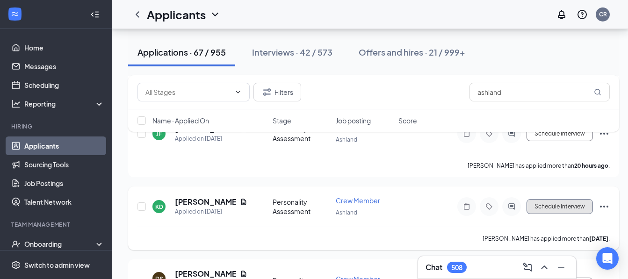
click at [541, 207] on button "Schedule Interview" at bounding box center [559, 206] width 66 height 15
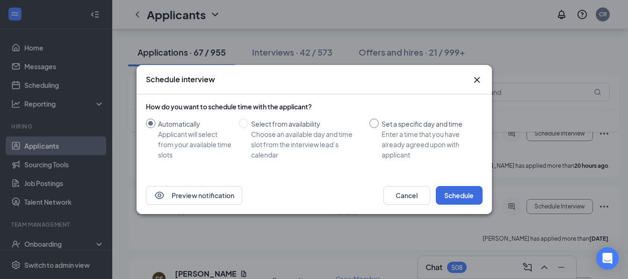
click at [373, 122] on input "Set a specific day and time Enter a time that you have already agreed upon with…" at bounding box center [373, 123] width 9 height 9
radio input "true"
radio input "false"
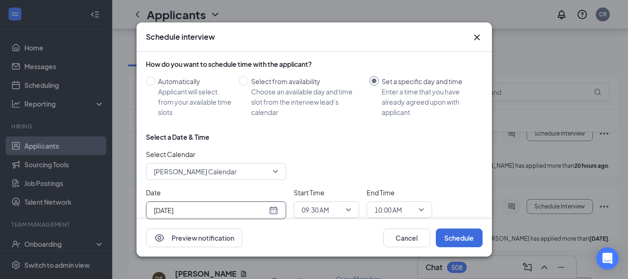
click at [276, 206] on div "[DATE]" at bounding box center [216, 210] width 124 height 10
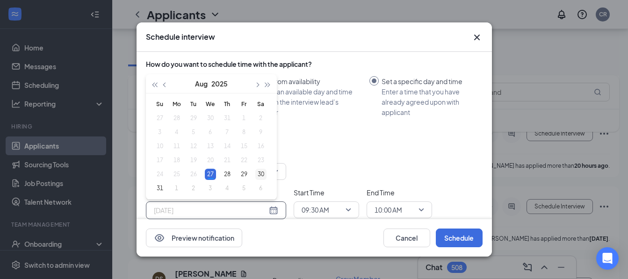
type input "[DATE]"
click at [262, 170] on div "30" at bounding box center [260, 174] width 11 height 11
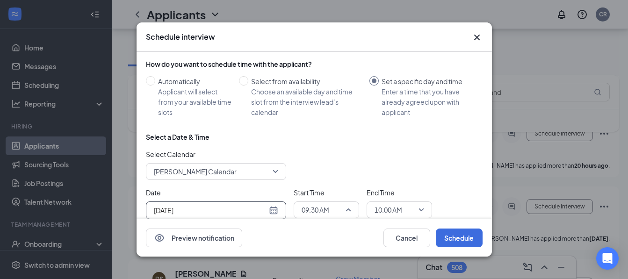
click at [354, 208] on div "09:30 AM" at bounding box center [326, 209] width 65 height 17
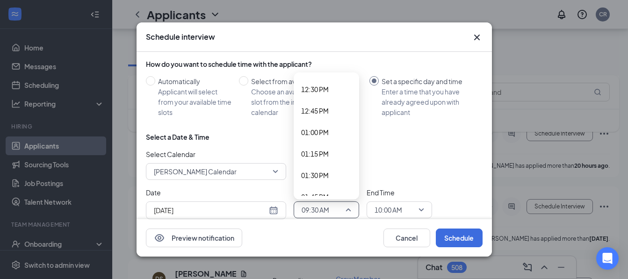
scroll to position [1075, 0]
click at [324, 171] on span "01:30 PM" at bounding box center [315, 174] width 28 height 10
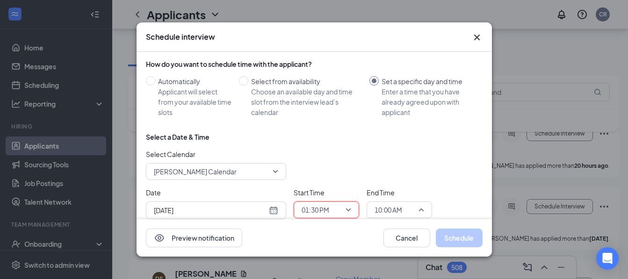
click at [421, 207] on span "10:00 AM" at bounding box center [399, 210] width 50 height 14
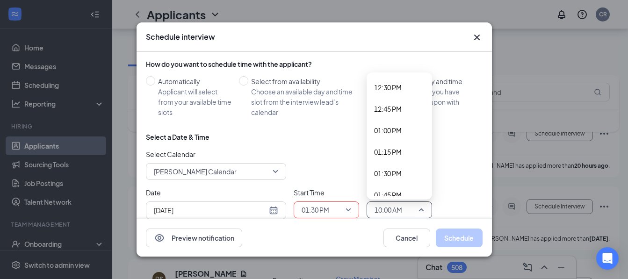
scroll to position [1081, 0]
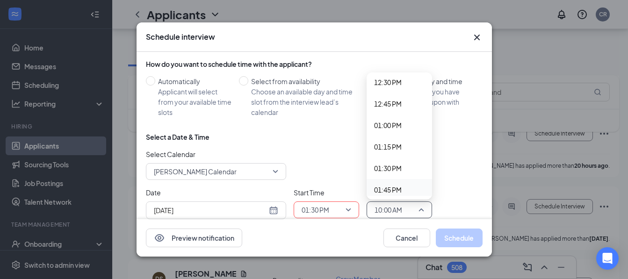
click at [394, 186] on span "01:45 PM" at bounding box center [388, 190] width 28 height 10
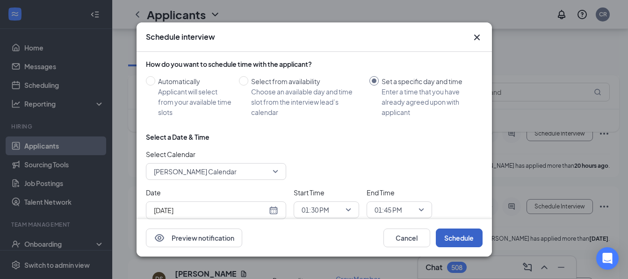
click at [453, 242] on button "Schedule" at bounding box center [459, 238] width 47 height 19
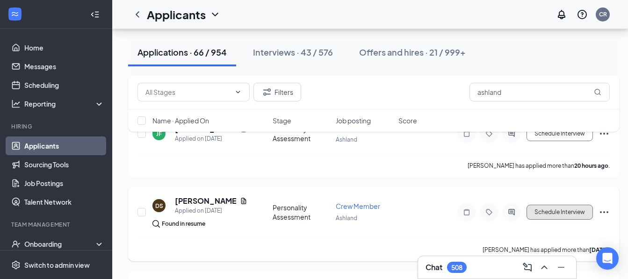
click at [544, 214] on button "Schedule Interview" at bounding box center [559, 212] width 66 height 15
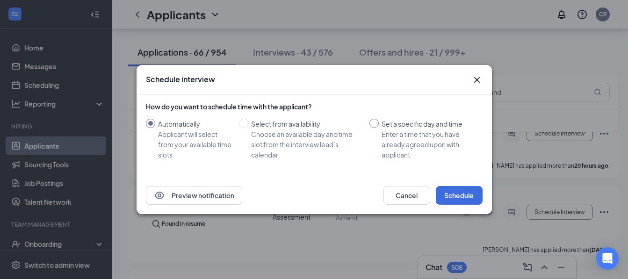
click at [371, 122] on input "Set a specific day and time Enter a time that you have already agreed upon with…" at bounding box center [373, 123] width 9 height 9
radio input "true"
radio input "false"
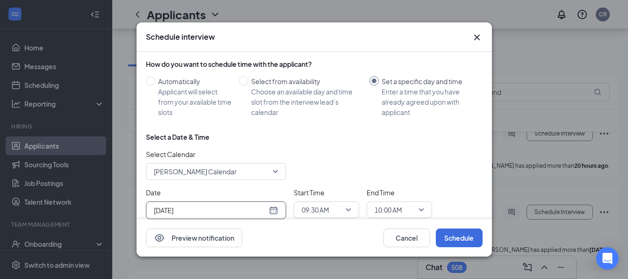
click at [275, 209] on div "[DATE]" at bounding box center [216, 210] width 124 height 10
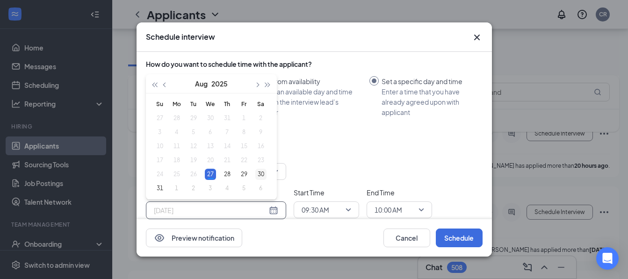
type input "[DATE]"
click at [259, 172] on div "30" at bounding box center [260, 174] width 11 height 11
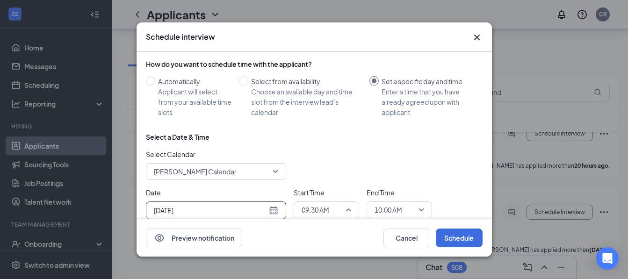
click at [347, 205] on span "09:30 AM" at bounding box center [326, 210] width 50 height 14
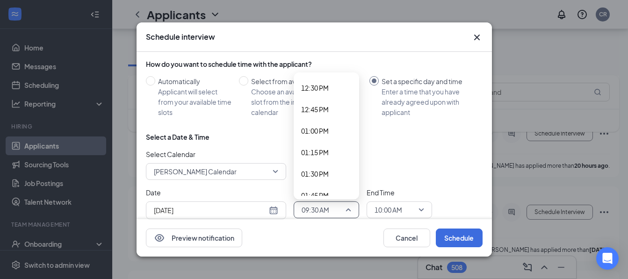
scroll to position [1094, 0]
click at [322, 172] on span "01:45 PM" at bounding box center [315, 177] width 28 height 10
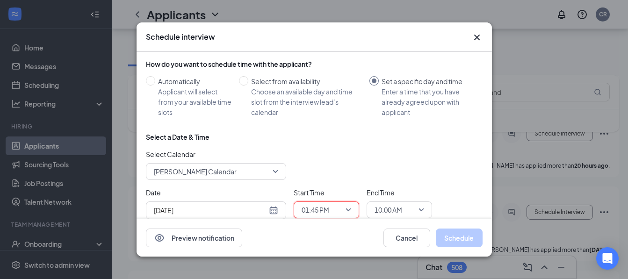
click at [424, 208] on div "10:00 AM" at bounding box center [398, 209] width 65 height 17
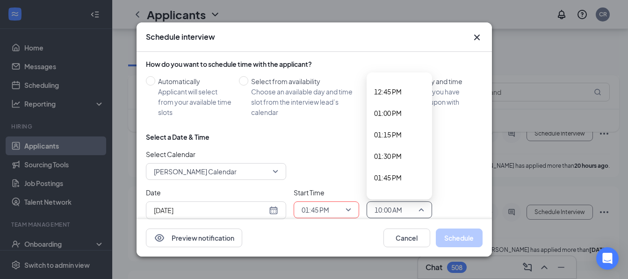
scroll to position [1099, 0]
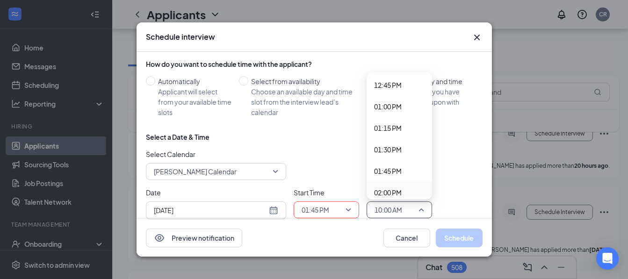
click at [399, 189] on span "02:00 PM" at bounding box center [388, 192] width 28 height 10
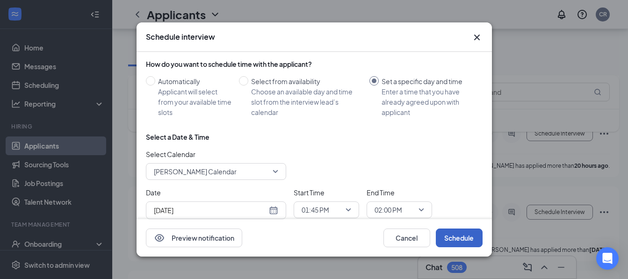
click at [448, 243] on button "Schedule" at bounding box center [459, 238] width 47 height 19
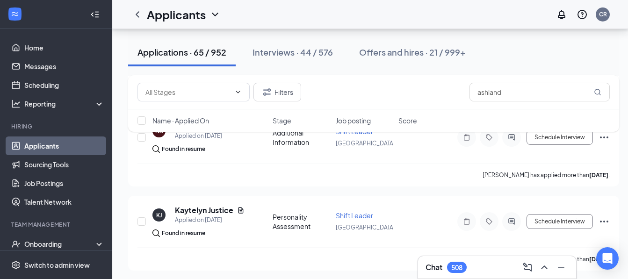
scroll to position [299, 0]
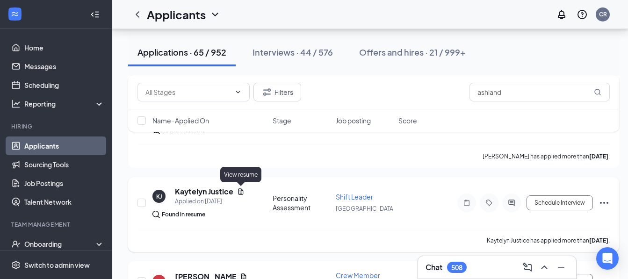
click at [239, 190] on icon "Document" at bounding box center [240, 191] width 7 height 7
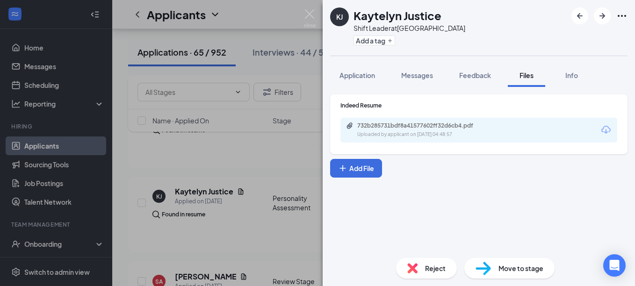
click at [606, 127] on icon "Download" at bounding box center [605, 129] width 11 height 11
click at [287, 154] on div "[PERSON_NAME] Shift Leader at [GEOGRAPHIC_DATA] Add a tag Application Messages …" at bounding box center [317, 143] width 635 height 286
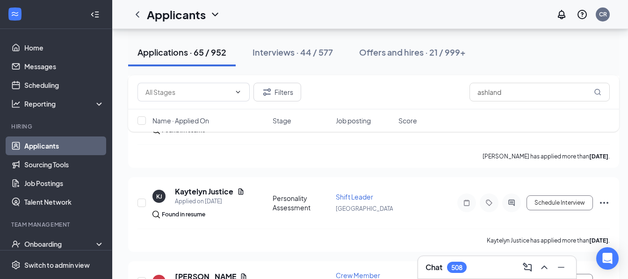
click at [287, 154] on div "[PERSON_NAME] has applied more than [DATE] ." at bounding box center [373, 155] width 472 height 23
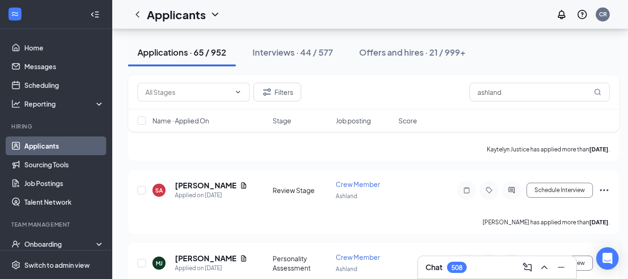
scroll to position [393, 0]
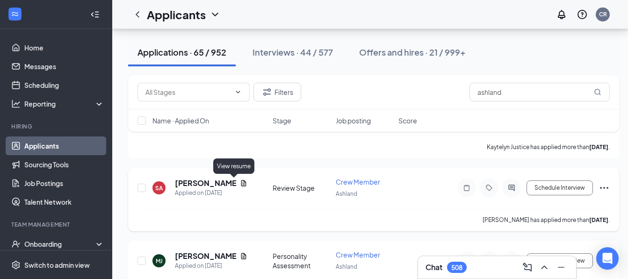
click at [240, 184] on icon "Document" at bounding box center [243, 182] width 7 height 7
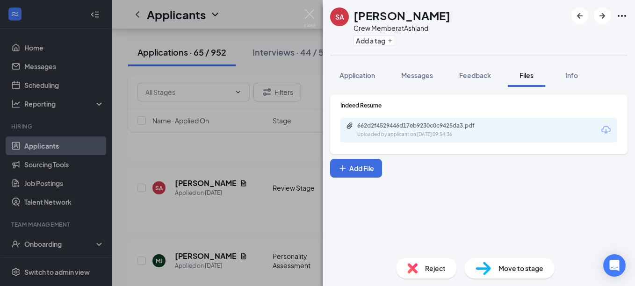
click at [279, 156] on div "SA [PERSON_NAME] Crew Member at [GEOGRAPHIC_DATA] Add a tag Application Message…" at bounding box center [317, 143] width 635 height 286
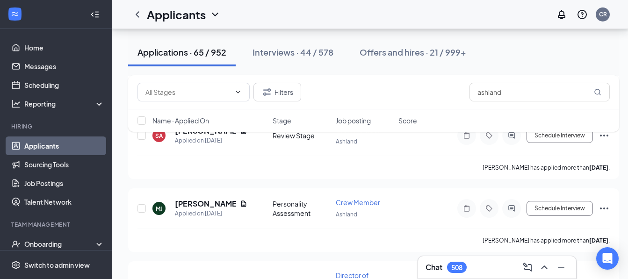
scroll to position [449, 0]
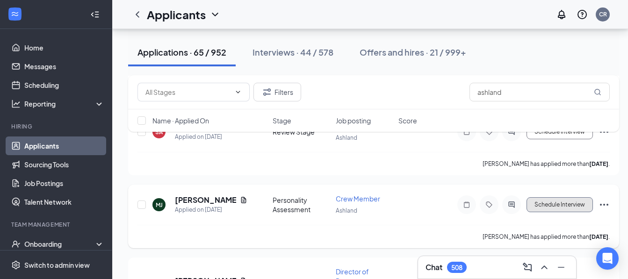
click at [541, 202] on button "Schedule Interview" at bounding box center [559, 204] width 66 height 15
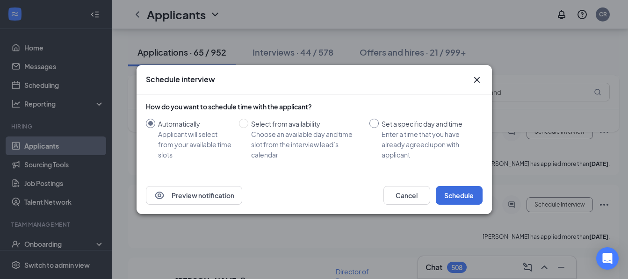
click at [374, 124] on input "Set a specific day and time Enter a time that you have already agreed upon with…" at bounding box center [373, 123] width 9 height 9
radio input "true"
radio input "false"
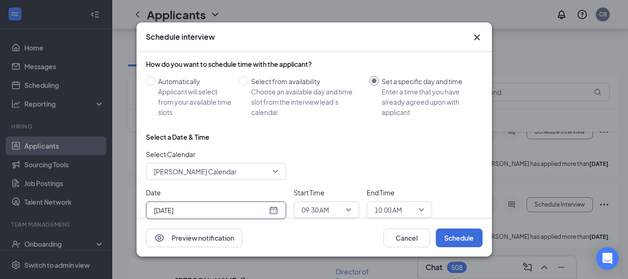
click at [274, 208] on div "[DATE]" at bounding box center [216, 210] width 124 height 10
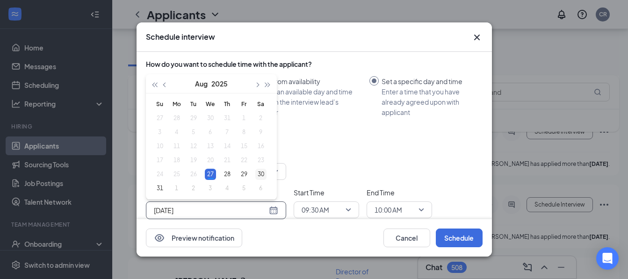
type input "[DATE]"
click at [259, 172] on div "30" at bounding box center [260, 174] width 11 height 11
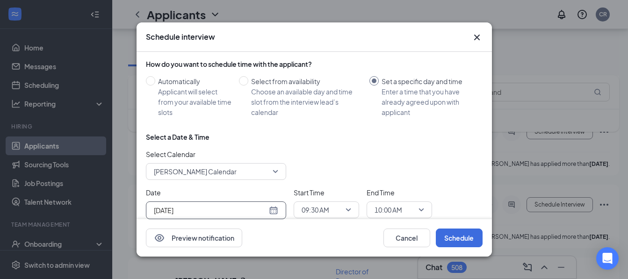
click at [347, 208] on span "09:30 AM" at bounding box center [326, 210] width 50 height 14
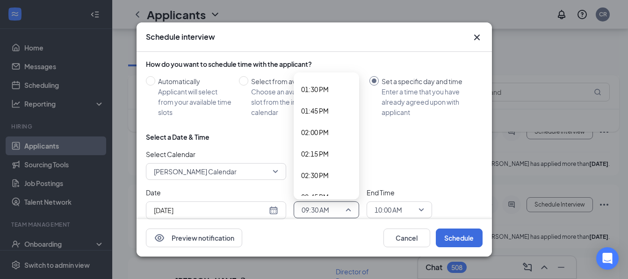
scroll to position [1168, 0]
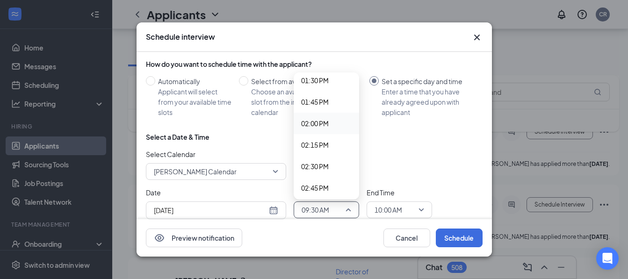
click at [316, 119] on span "02:00 PM" at bounding box center [315, 123] width 28 height 10
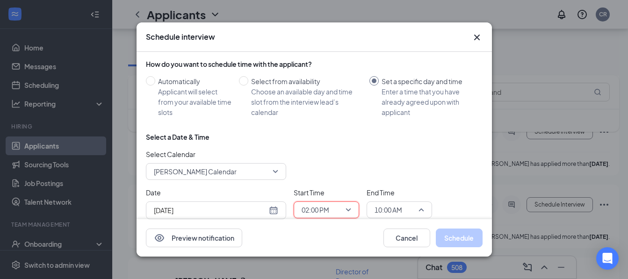
click at [422, 206] on span "10:00 AM" at bounding box center [399, 210] width 50 height 14
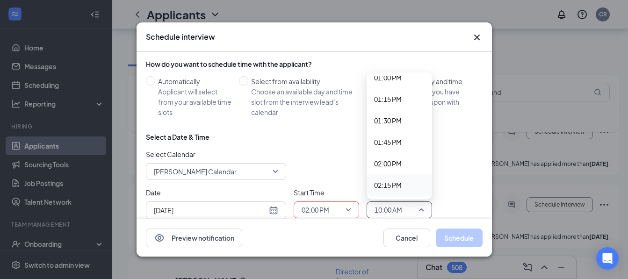
scroll to position [1137, 0]
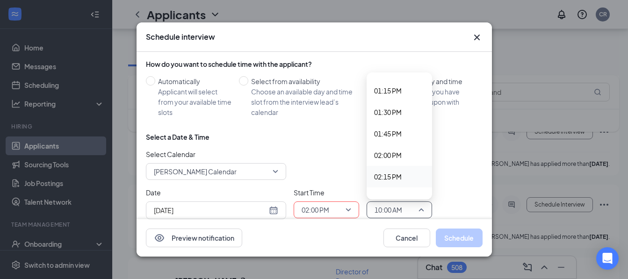
click at [392, 174] on span "02:15 PM" at bounding box center [388, 177] width 28 height 10
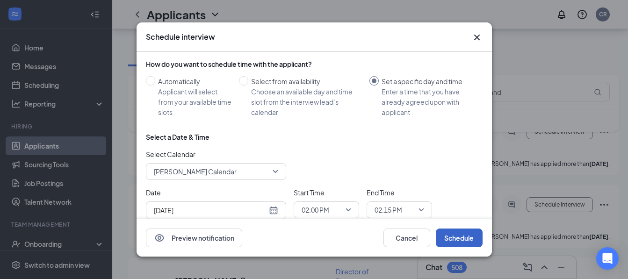
click at [449, 238] on button "Schedule" at bounding box center [459, 238] width 47 height 19
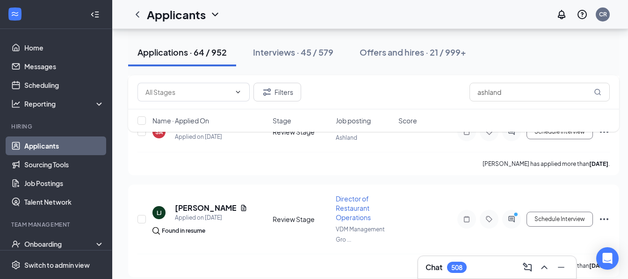
click at [215, 53] on div "Applications · 64 / 952" at bounding box center [181, 52] width 89 height 12
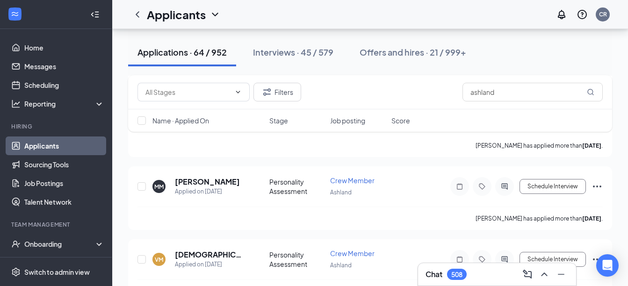
scroll to position [1334, 0]
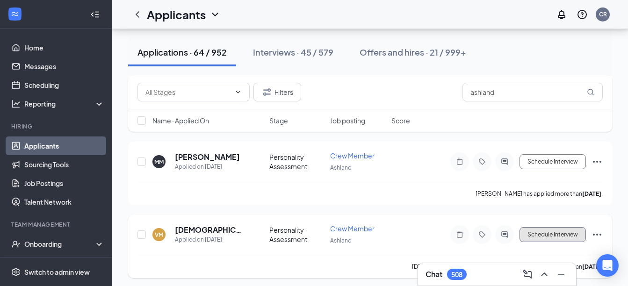
click at [551, 236] on button "Schedule Interview" at bounding box center [552, 234] width 66 height 15
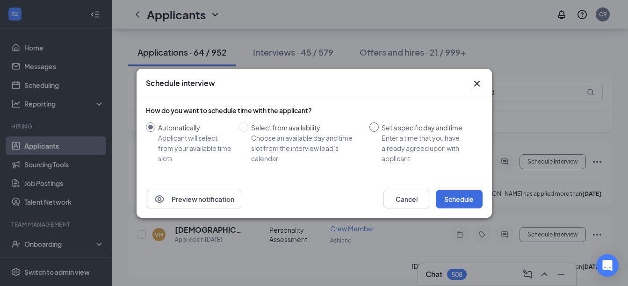
click at [371, 128] on input "Set a specific day and time Enter a time that you have already agreed upon with…" at bounding box center [373, 126] width 9 height 9
radio input "true"
radio input "false"
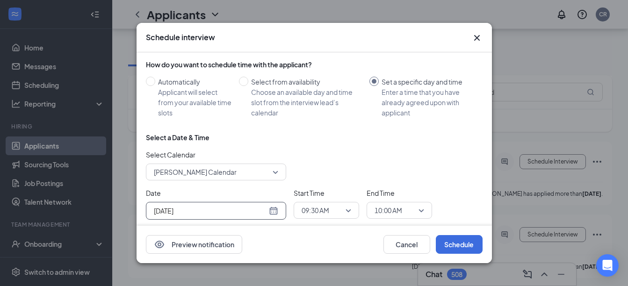
click at [276, 210] on div "[DATE]" at bounding box center [216, 211] width 124 height 10
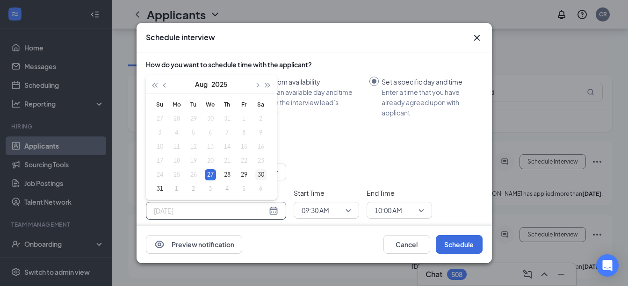
type input "[DATE]"
click at [260, 173] on div "30" at bounding box center [260, 174] width 11 height 11
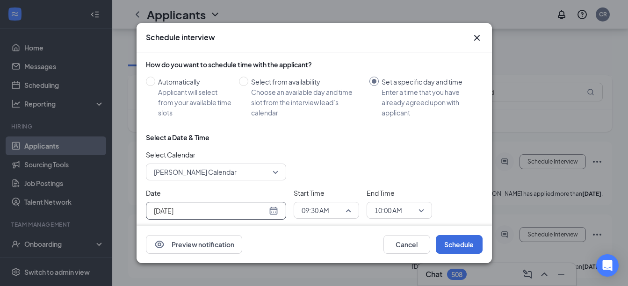
click at [347, 209] on span "09:30 AM" at bounding box center [326, 210] width 50 height 14
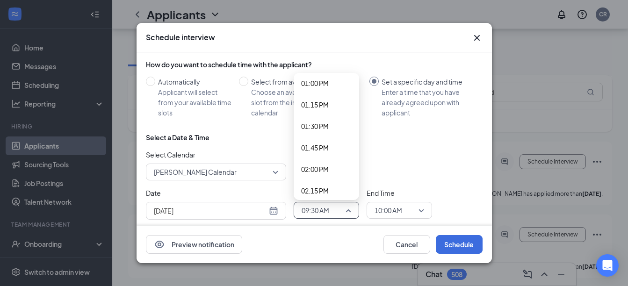
scroll to position [1125, 0]
click at [324, 189] on span "02:15 PM" at bounding box center [315, 189] width 28 height 10
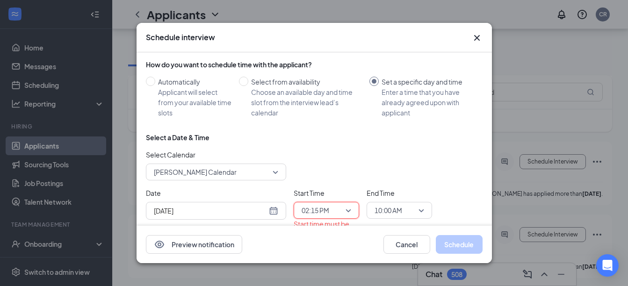
click at [422, 213] on span "10:00 AM" at bounding box center [399, 210] width 50 height 14
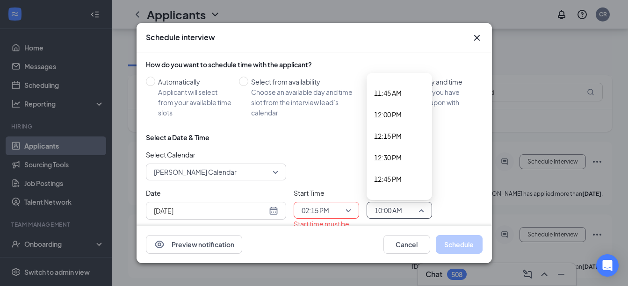
scroll to position [1024, 0]
click at [387, 140] on span "12:30 PM" at bounding box center [388, 139] width 28 height 10
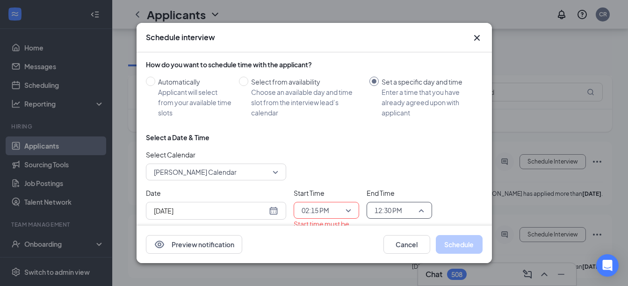
click at [425, 208] on div "12:30 PM" at bounding box center [398, 210] width 65 height 17
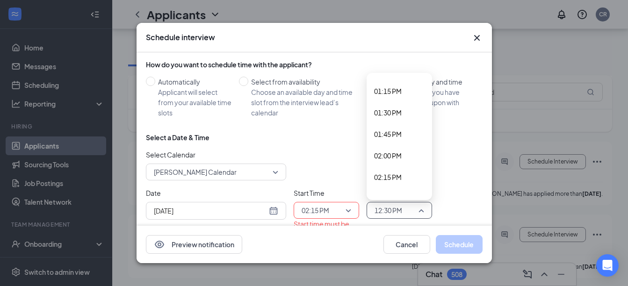
scroll to position [1155, 0]
click at [399, 179] on span "02:30 PM" at bounding box center [388, 180] width 28 height 10
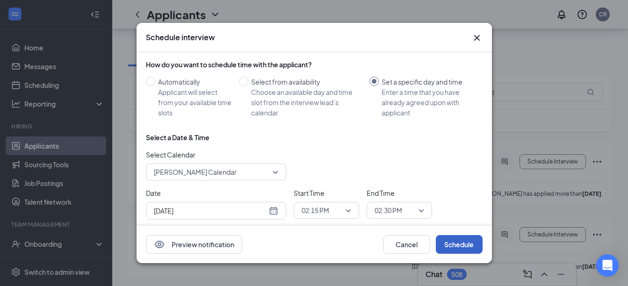
click at [461, 245] on button "Schedule" at bounding box center [459, 244] width 47 height 19
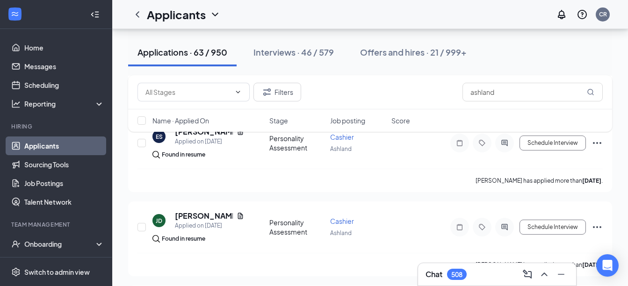
scroll to position [1789, 0]
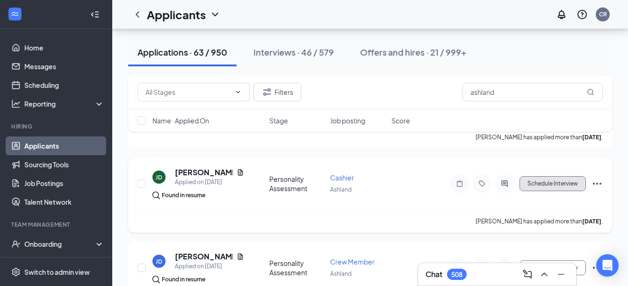
click at [544, 183] on button "Schedule Interview" at bounding box center [552, 183] width 66 height 15
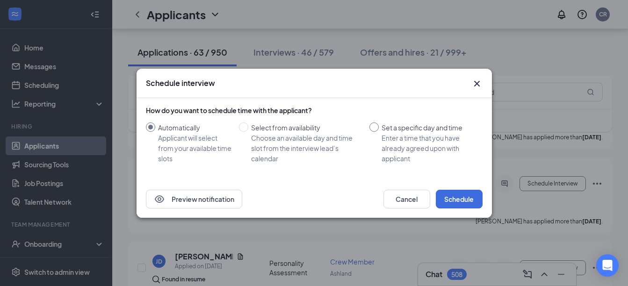
drag, startPoint x: 372, startPoint y: 132, endPoint x: 372, endPoint y: 126, distance: 6.5
click at [372, 126] on label "Set a specific day and time Enter a time that you have already agreed upon with…" at bounding box center [423, 142] width 109 height 41
click at [372, 126] on input "Set a specific day and time Enter a time that you have already agreed upon with…" at bounding box center [373, 126] width 9 height 9
radio input "true"
radio input "false"
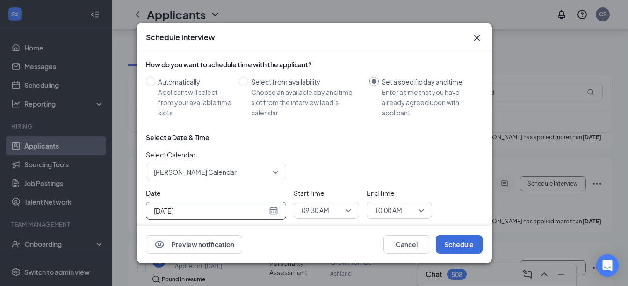
click at [270, 209] on div "[DATE]" at bounding box center [216, 211] width 124 height 10
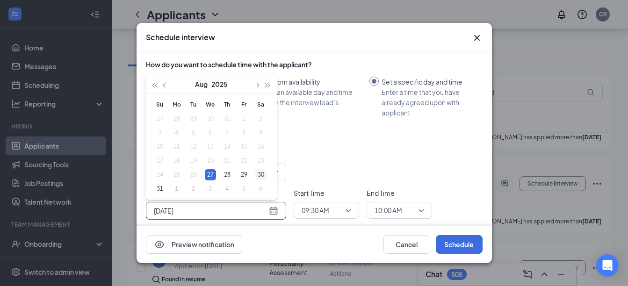
type input "[DATE]"
click at [260, 172] on div "30" at bounding box center [260, 174] width 11 height 11
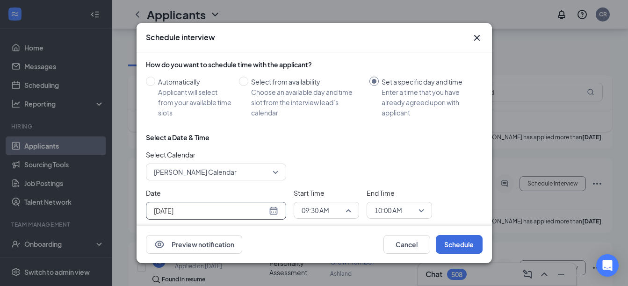
click at [344, 209] on span "09:30 AM" at bounding box center [326, 210] width 50 height 14
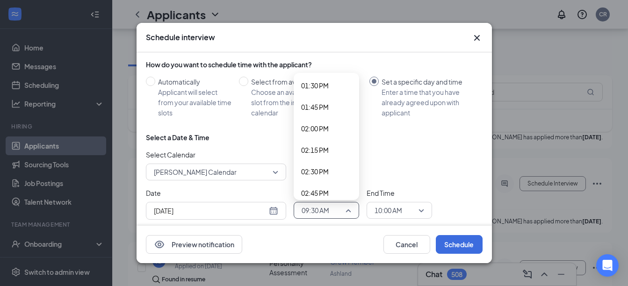
scroll to position [1168, 0]
click at [321, 166] on span "02:30 PM" at bounding box center [315, 167] width 28 height 10
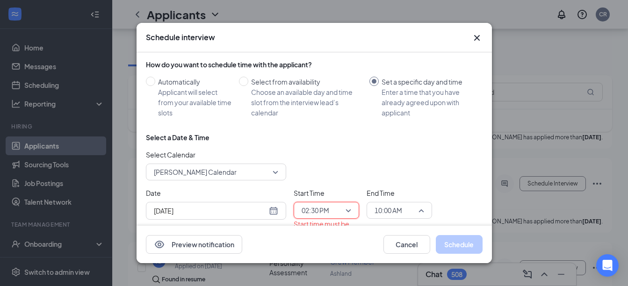
click at [421, 211] on span "10:00 AM" at bounding box center [399, 210] width 50 height 14
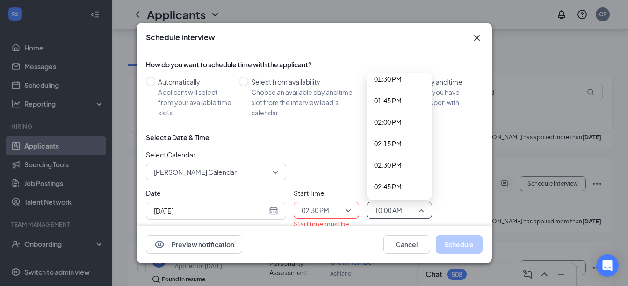
scroll to position [1174, 0]
click at [393, 180] on span "02:45 PM" at bounding box center [388, 183] width 28 height 10
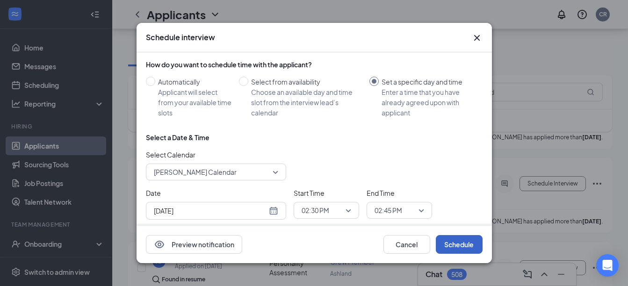
click at [450, 242] on button "Schedule" at bounding box center [459, 244] width 47 height 19
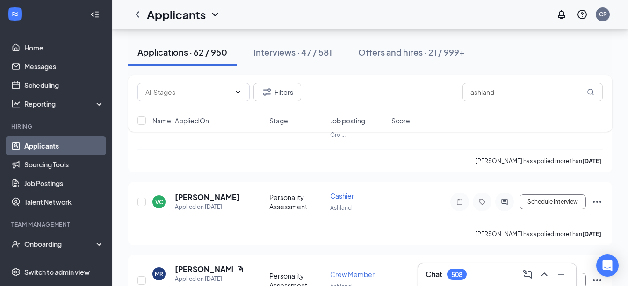
scroll to position [2492, 0]
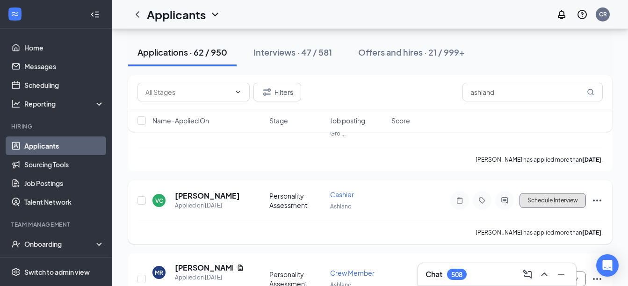
click at [535, 195] on button "Schedule Interview" at bounding box center [552, 200] width 66 height 15
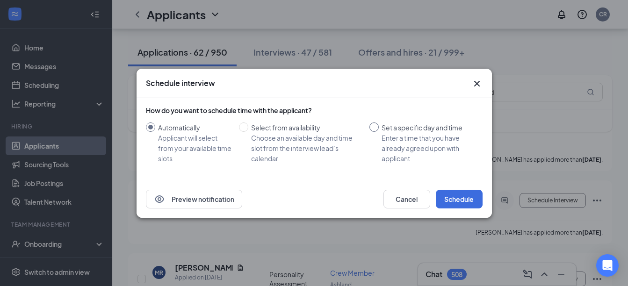
click at [372, 128] on input "Set a specific day and time Enter a time that you have already agreed upon with…" at bounding box center [373, 126] width 9 height 9
radio input "true"
radio input "false"
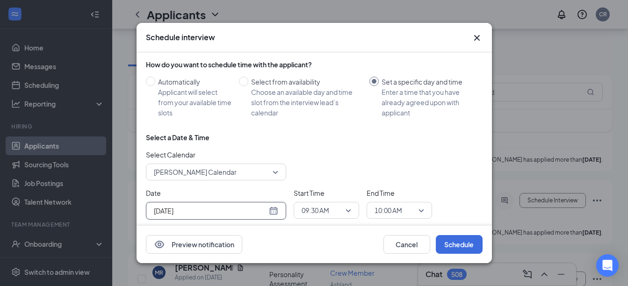
click at [274, 208] on div "[DATE]" at bounding box center [216, 211] width 124 height 10
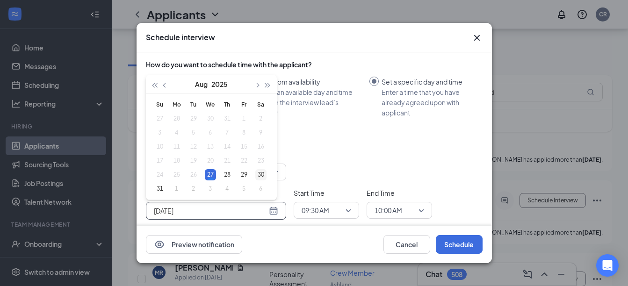
type input "[DATE]"
click at [260, 171] on div "30" at bounding box center [260, 174] width 11 height 11
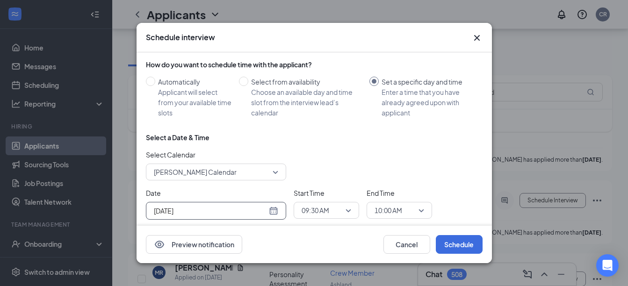
click at [347, 211] on span "09:30 AM" at bounding box center [326, 210] width 50 height 14
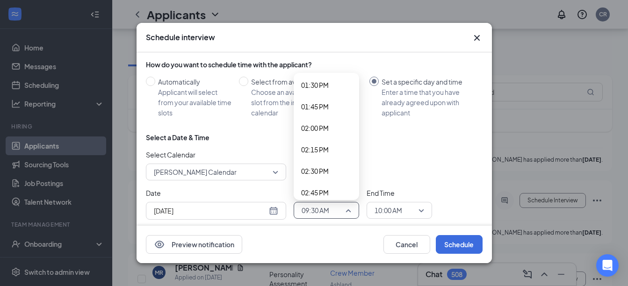
scroll to position [1168, 0]
click at [337, 185] on span "02:45 PM" at bounding box center [326, 188] width 50 height 10
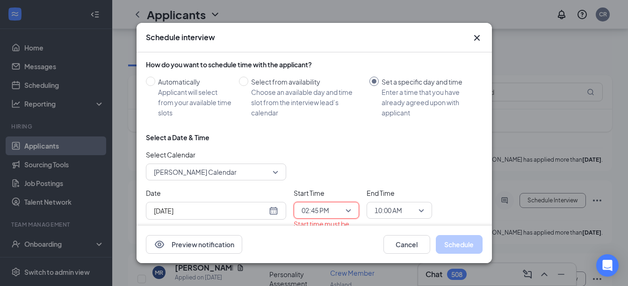
click at [424, 208] on div "10:00 AM" at bounding box center [398, 210] width 65 height 17
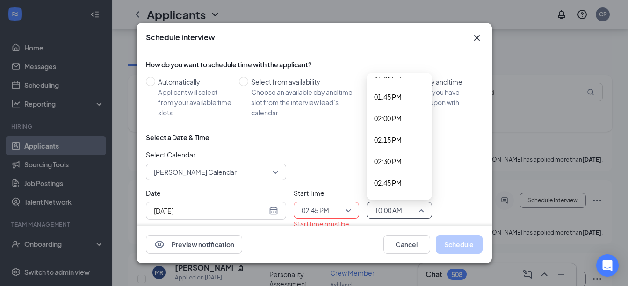
scroll to position [1193, 0]
click at [398, 186] on span "03:00 PM" at bounding box center [388, 185] width 28 height 10
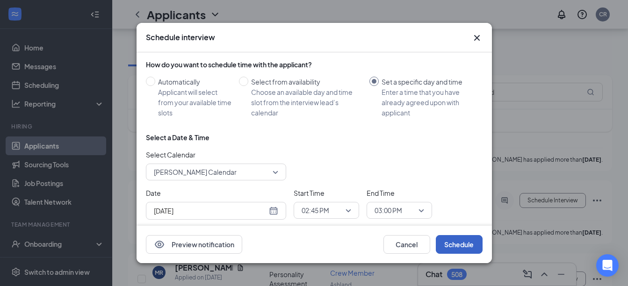
click at [451, 240] on button "Schedule" at bounding box center [459, 244] width 47 height 19
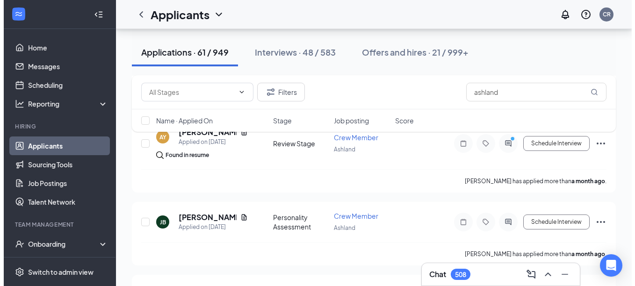
scroll to position [4550, 0]
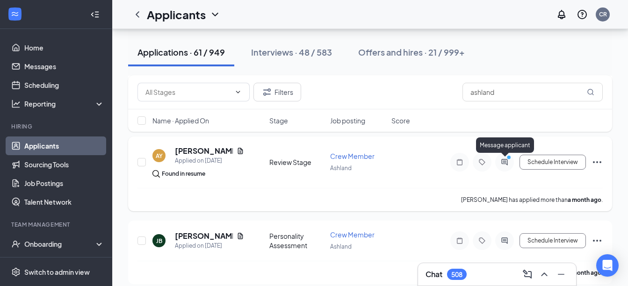
click at [503, 161] on icon "ActiveChat" at bounding box center [504, 162] width 6 height 6
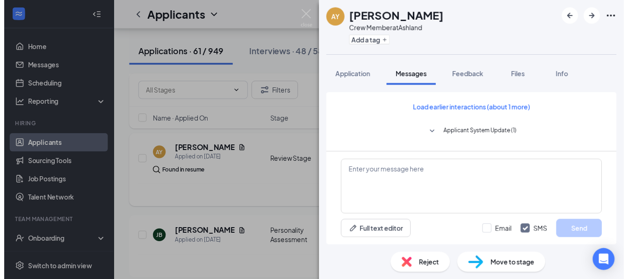
scroll to position [338, 0]
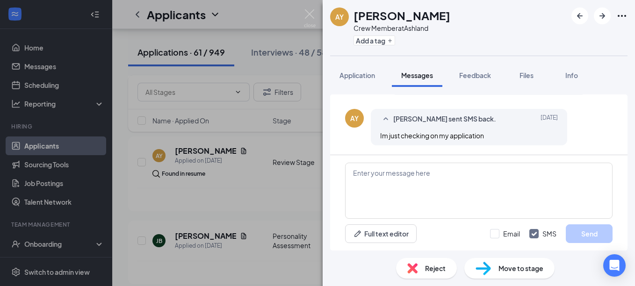
click at [300, 189] on div "AY [PERSON_NAME] Crew Member at [GEOGRAPHIC_DATA] Add a tag Application Message…" at bounding box center [317, 143] width 635 height 286
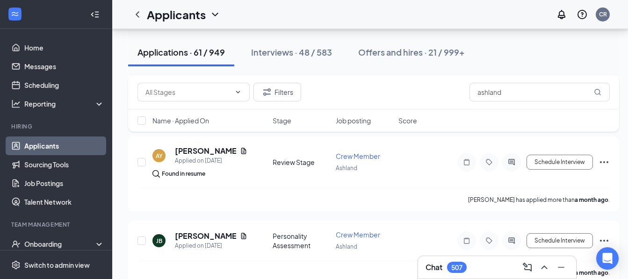
click at [300, 189] on div "[PERSON_NAME] has applied more than a month ago ." at bounding box center [373, 199] width 472 height 23
click at [559, 157] on button "Schedule Interview" at bounding box center [559, 162] width 66 height 15
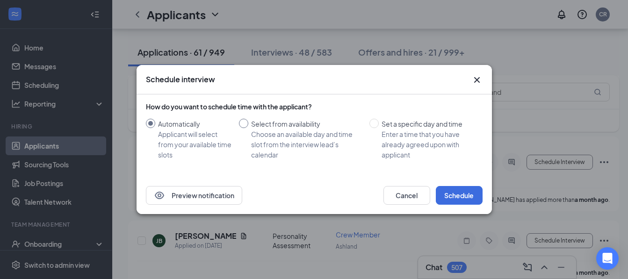
click at [242, 126] on input "Select from availability Choose an available day and time slot from the intervi…" at bounding box center [243, 123] width 9 height 9
radio input "true"
radio input "false"
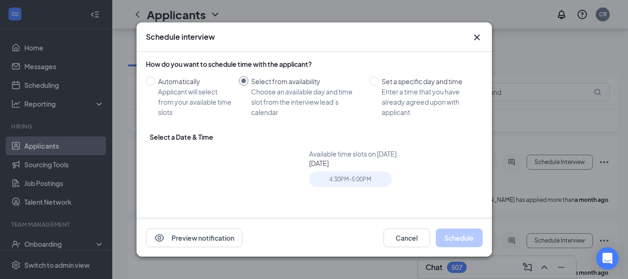
type input "[DATE]"
click at [244, 245] on div "29" at bounding box center [247, 249] width 11 height 11
click at [343, 174] on div "4:30PM - 5:00PM" at bounding box center [350, 179] width 83 height 15
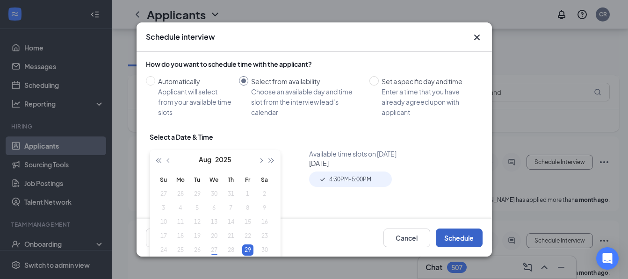
click at [449, 238] on button "Schedule" at bounding box center [459, 238] width 47 height 19
